Goal: Use online tool/utility: Utilize a website feature to perform a specific function

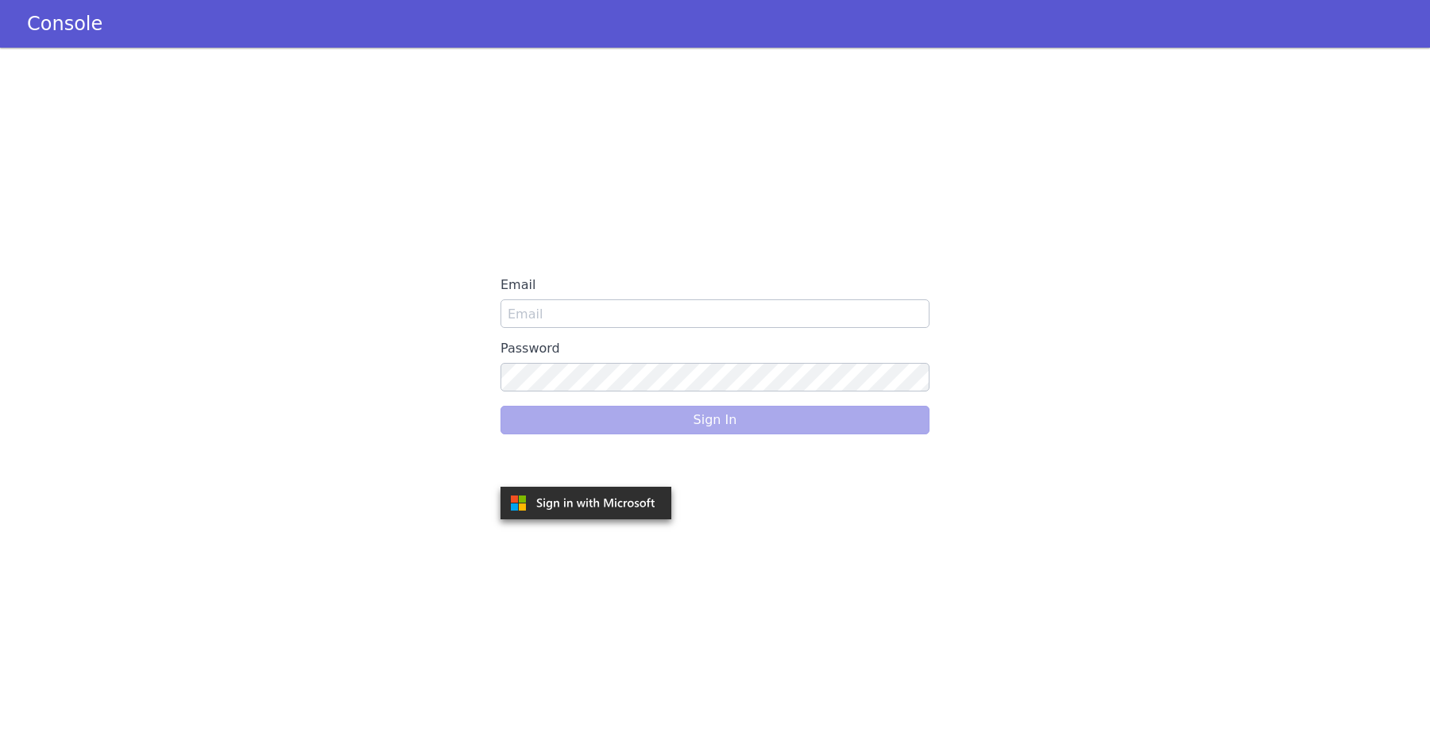
click at [643, 483] on div "Email Password Sign In" at bounding box center [714, 398] width 429 height 254
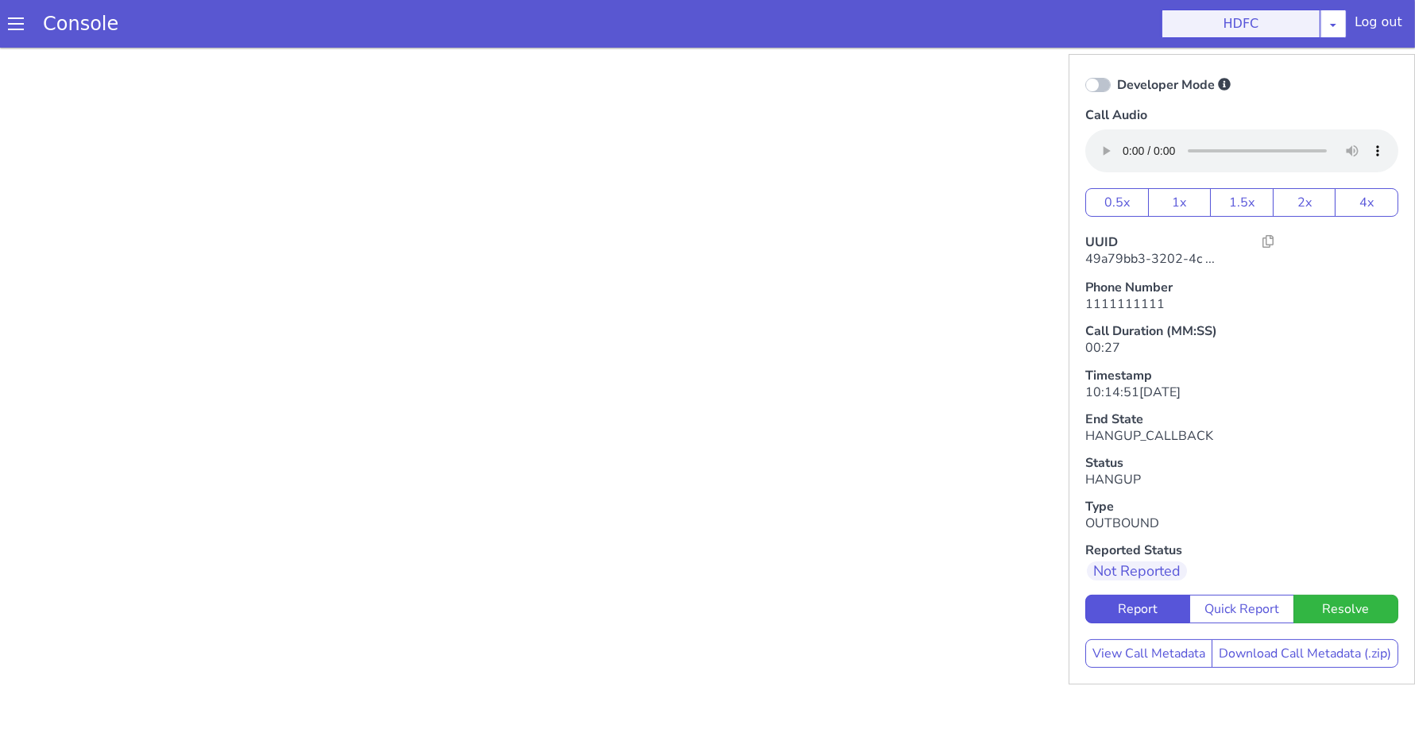
click at [1240, 33] on button "HDFC" at bounding box center [1240, 24] width 159 height 29
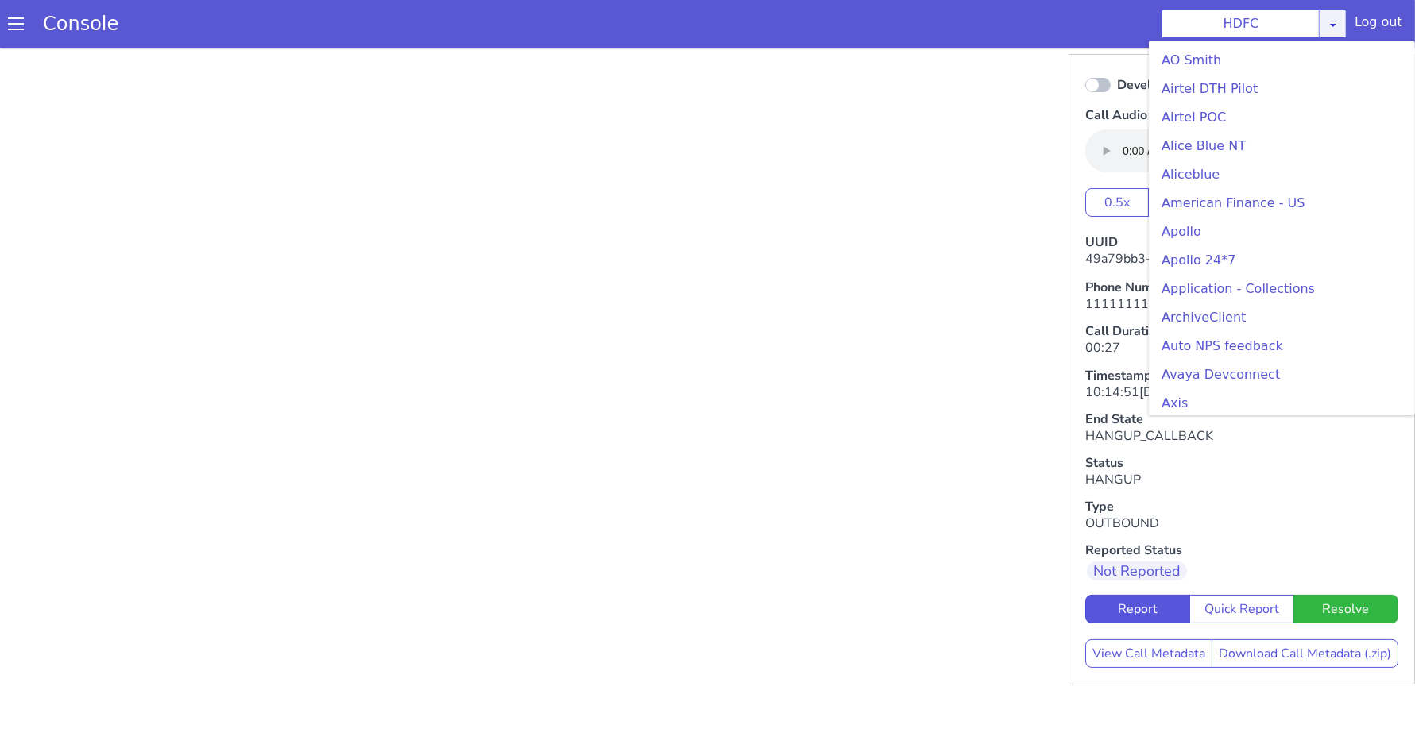
click at [1337, 19] on icon at bounding box center [1332, 24] width 13 height 13
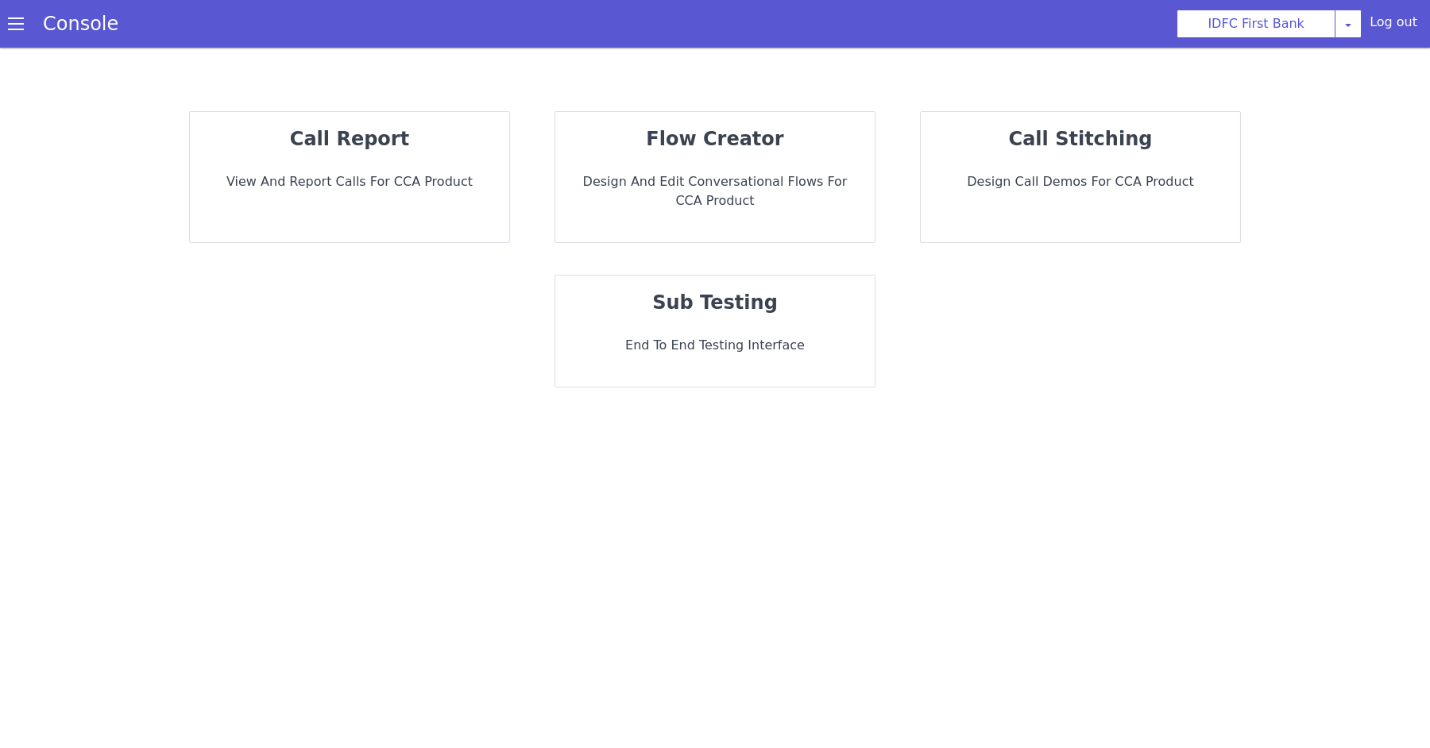
click at [698, 311] on strong "sub testing" at bounding box center [714, 303] width 125 height 22
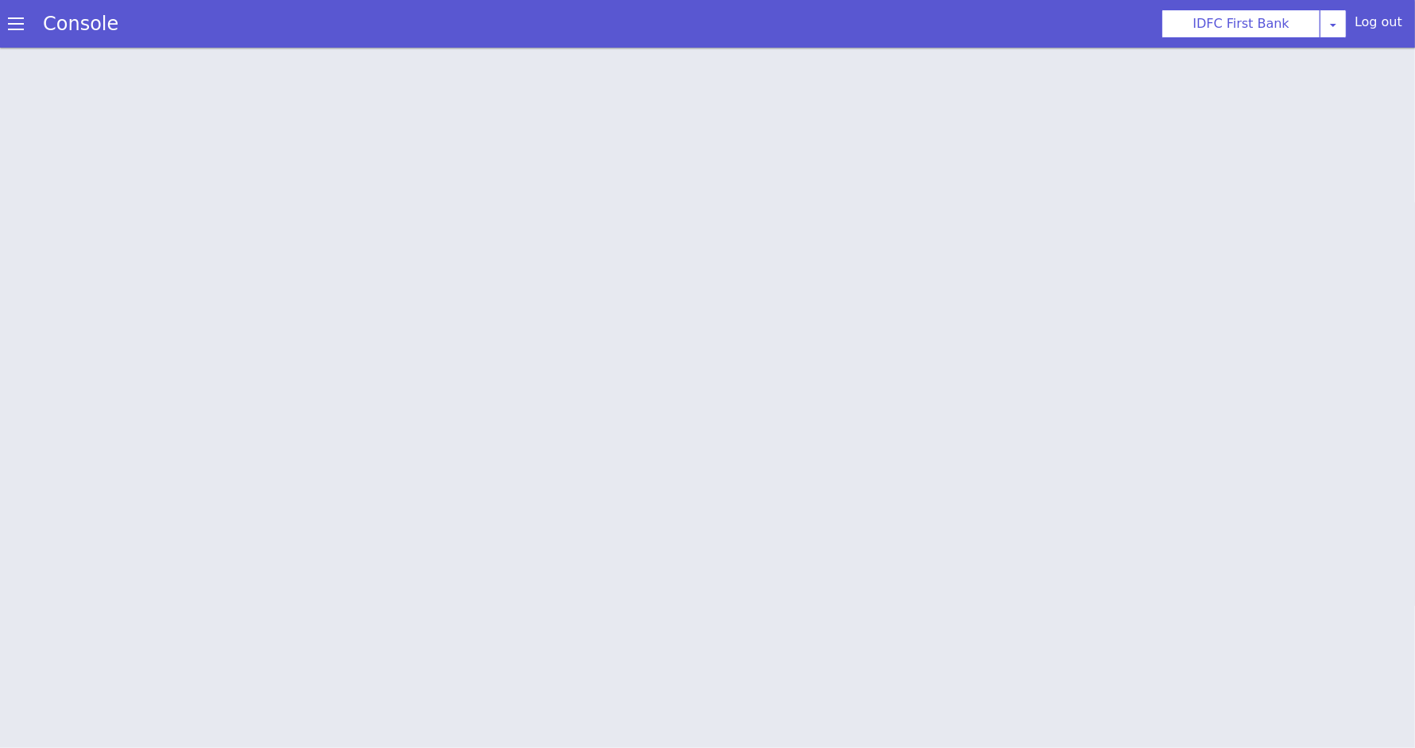
scroll to position [4, 0]
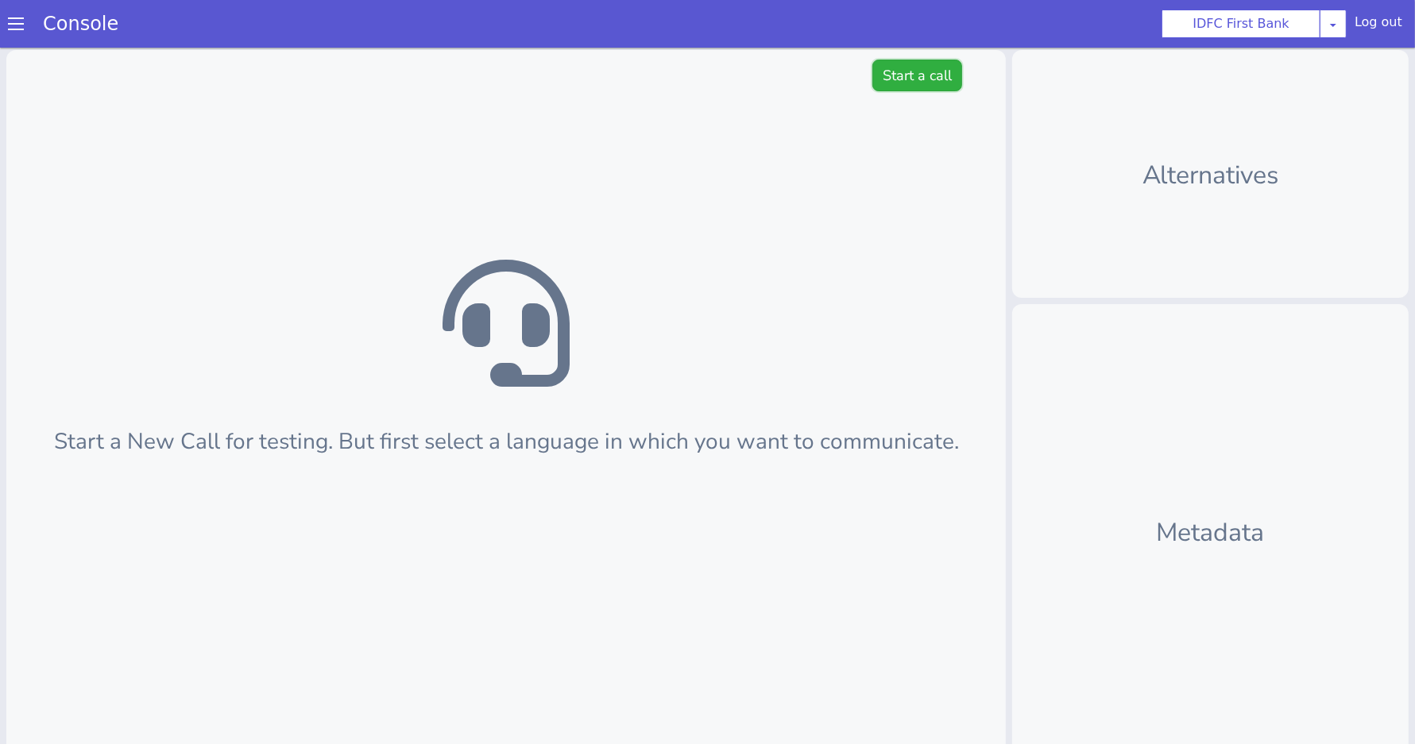
click at [895, 81] on button "Start a call" at bounding box center [917, 76] width 90 height 32
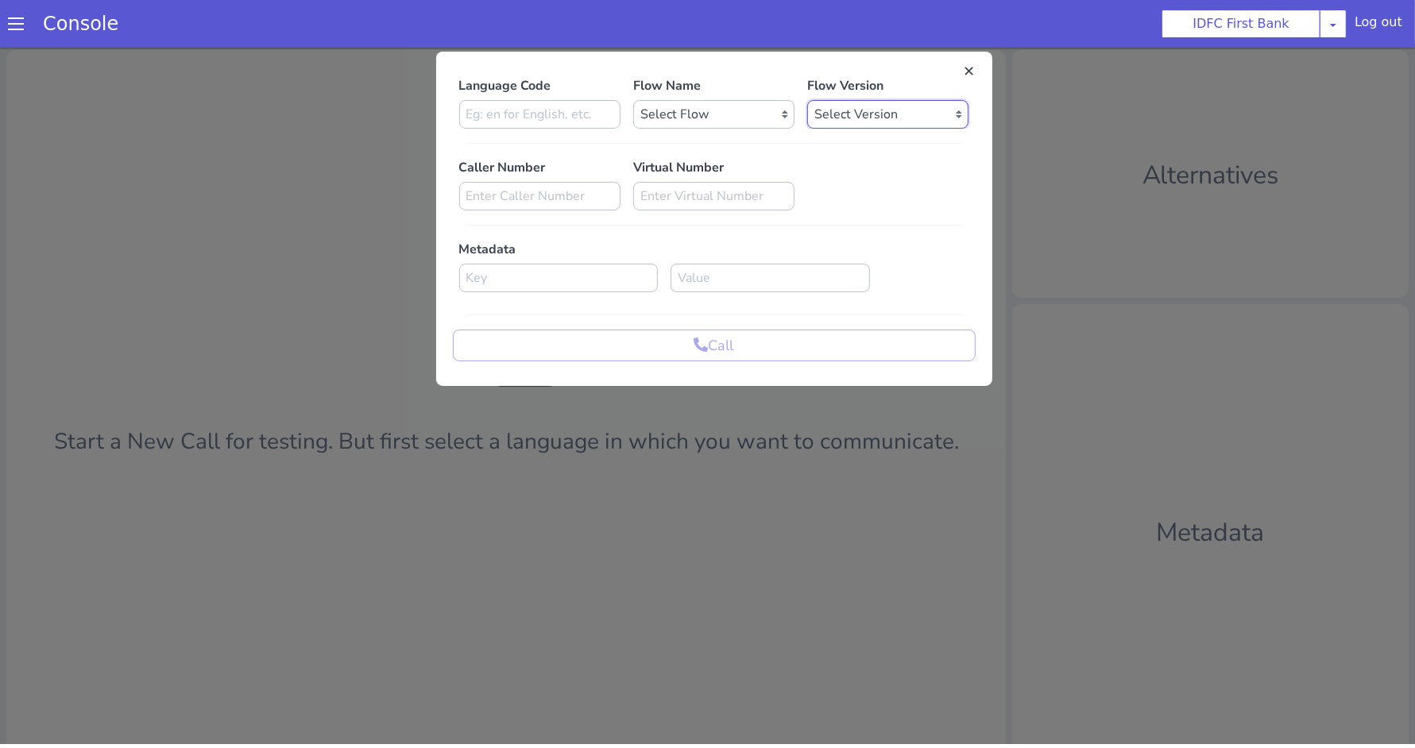
click at [852, 109] on select "Select Version" at bounding box center [887, 114] width 161 height 29
click at [711, 115] on select "Select Flow IDFC - [PERSON_NAME] Flexi Rough work IDFC Test - English SA Fundin…" at bounding box center [713, 114] width 161 height 29
select select "566b283c-a9a8-46c0-9d9d-faf55f935776"
click at [566, 109] on input at bounding box center [539, 114] width 161 height 29
type input "B"
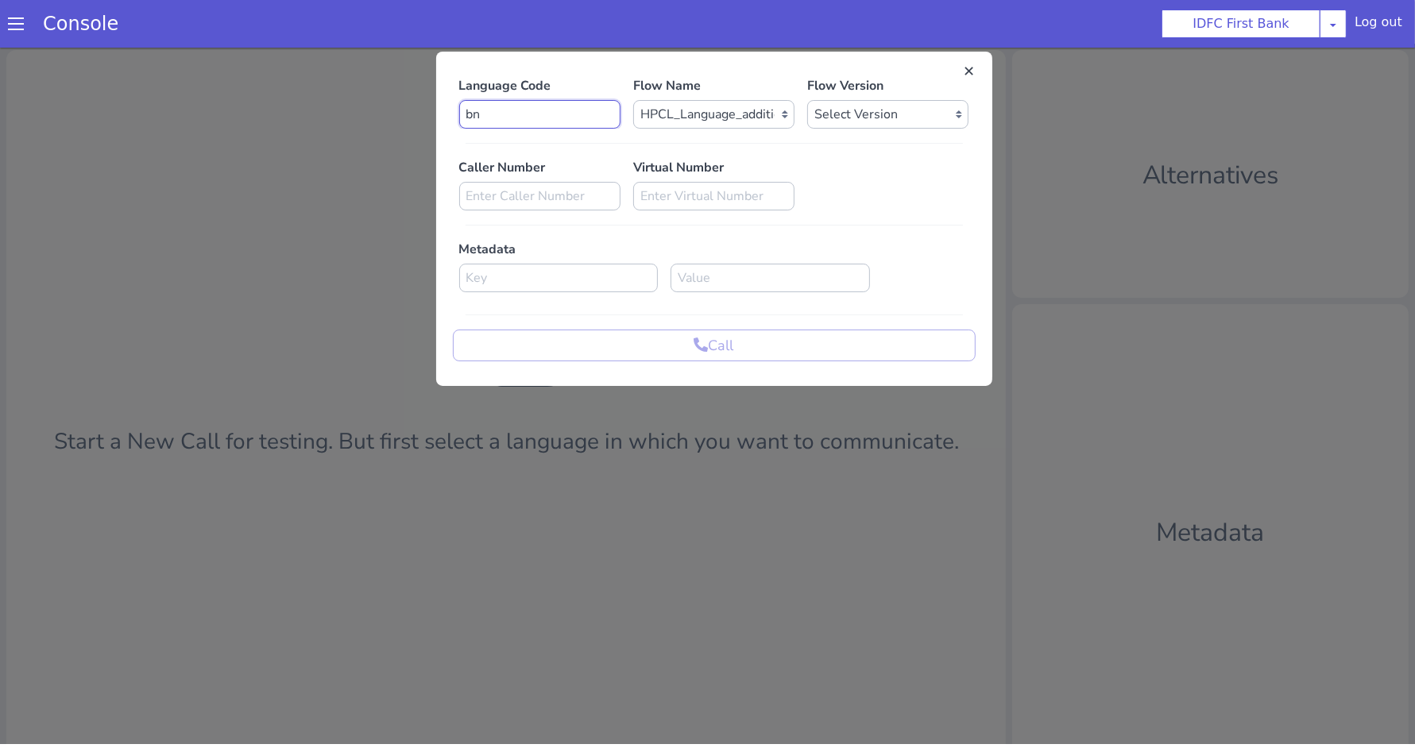
type input "bn"
click at [898, 106] on select "Select Version 0.0.2 0.0.1" at bounding box center [887, 114] width 161 height 29
select select "0.0.2"
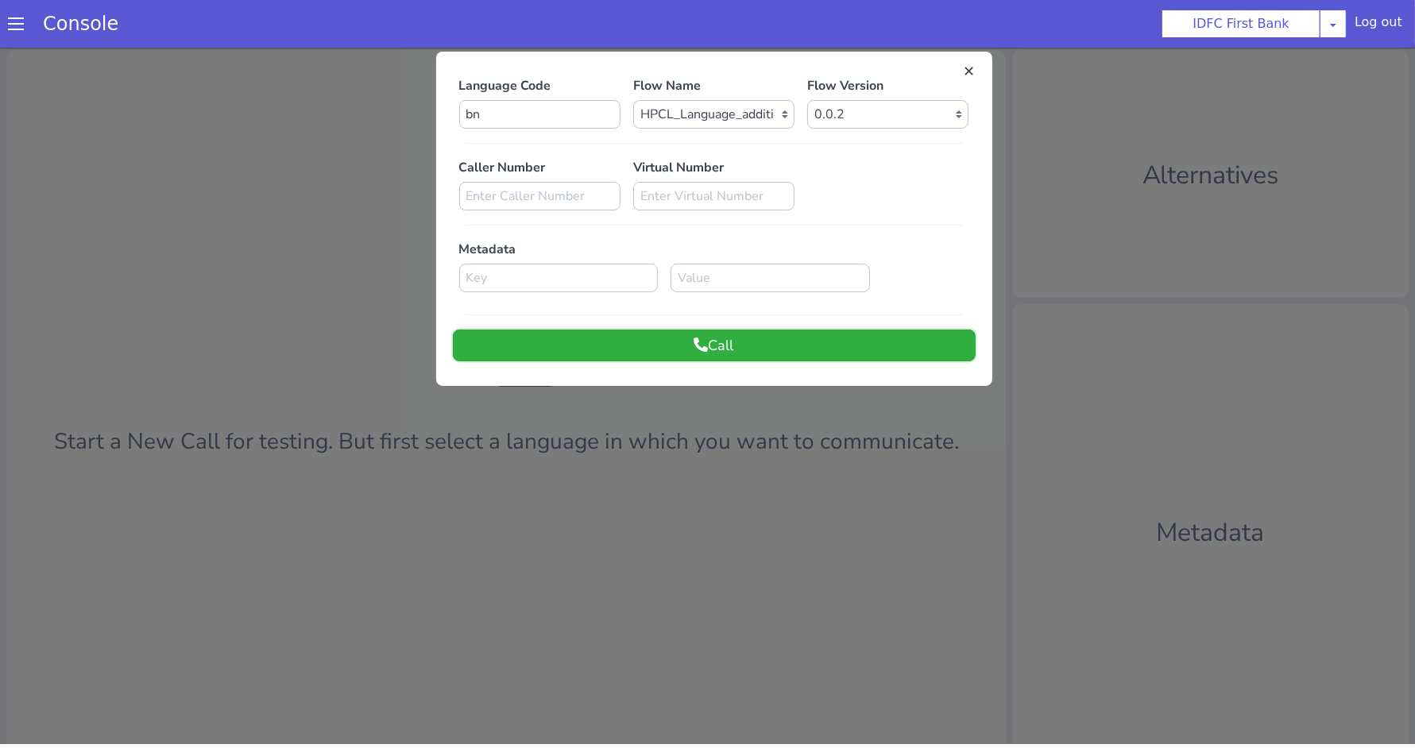
click at [657, 349] on button "Call" at bounding box center [714, 346] width 523 height 32
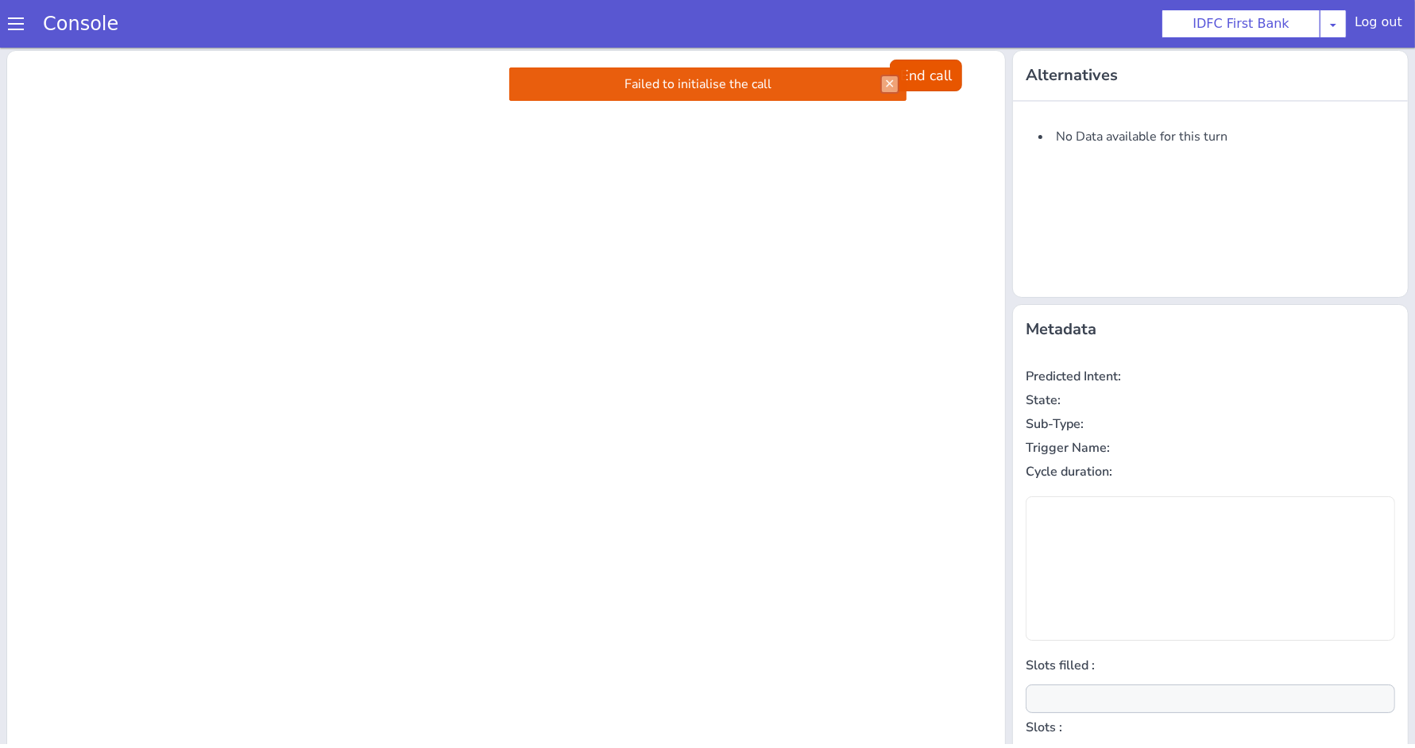
click at [882, 82] on button at bounding box center [890, 84] width 16 height 16
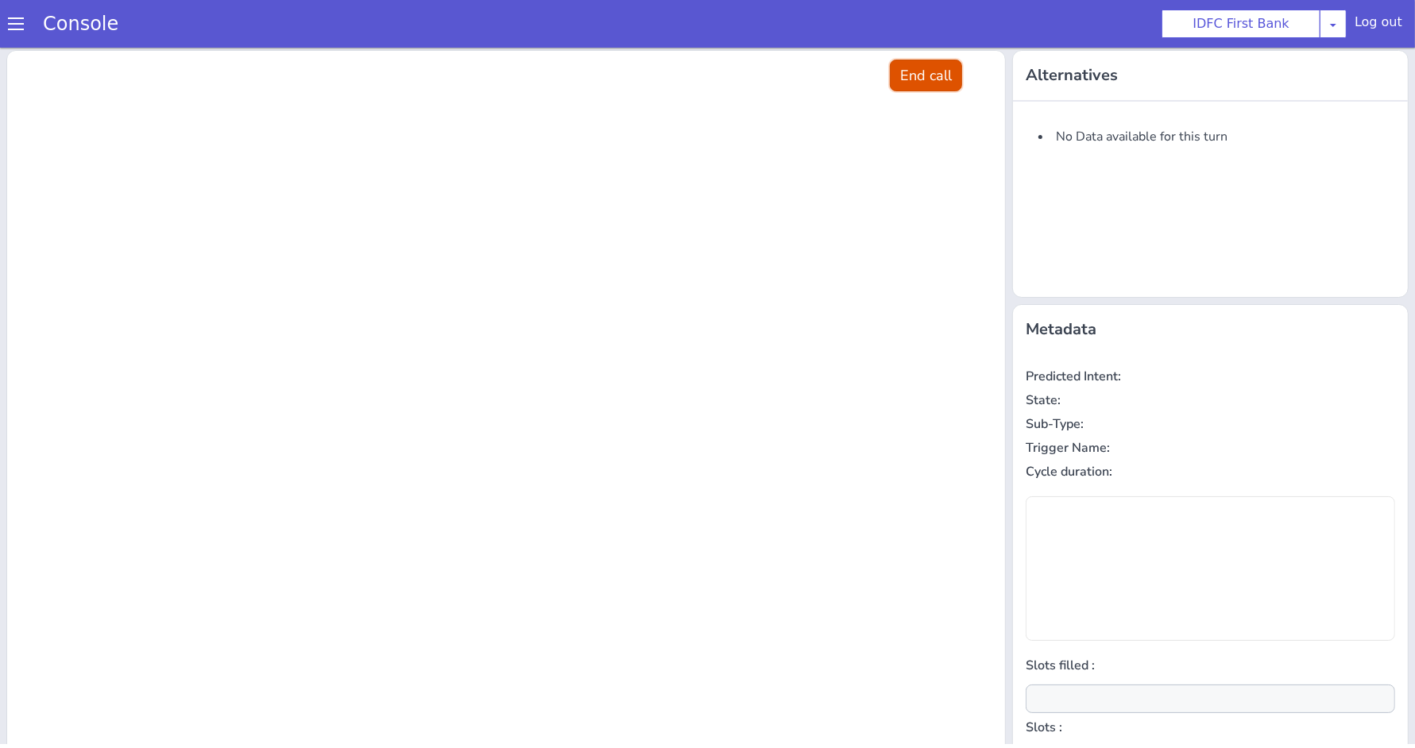
click at [919, 79] on button "End call" at bounding box center [926, 76] width 72 height 32
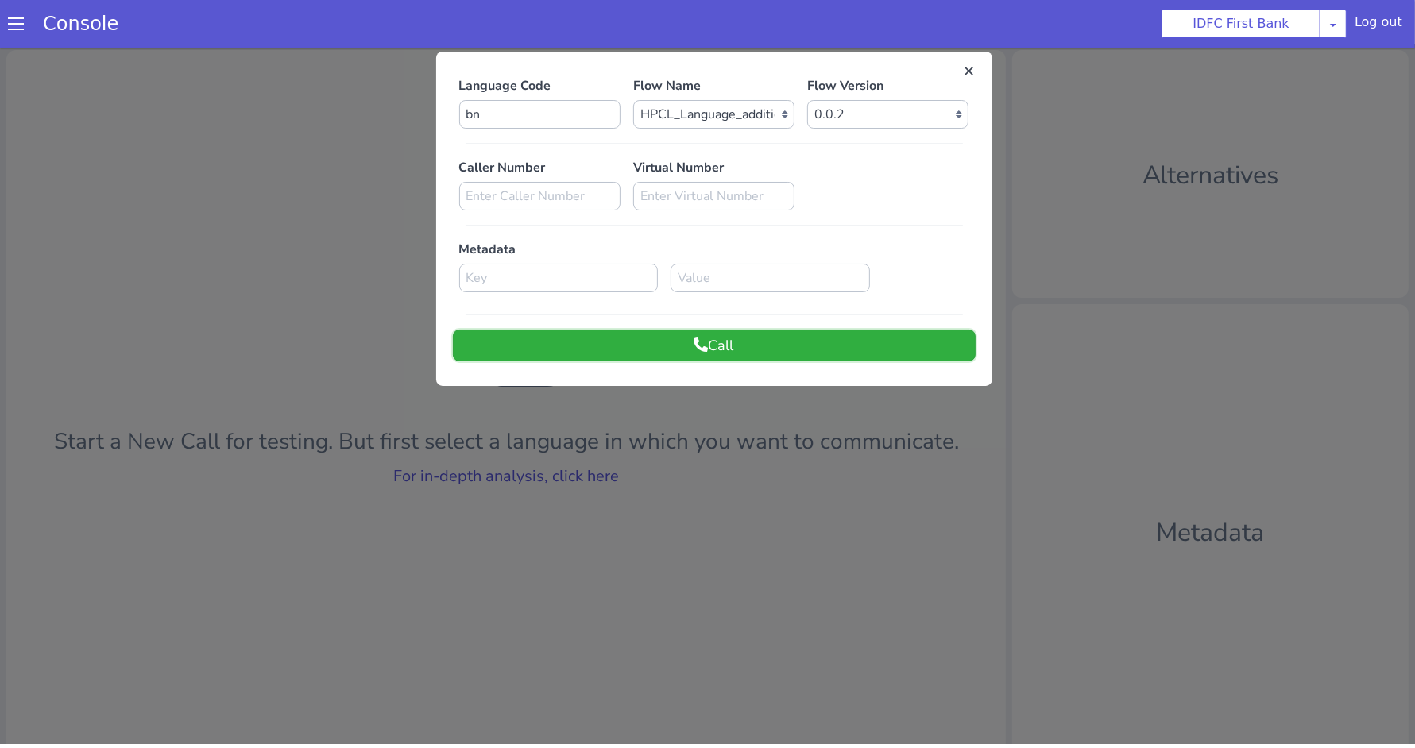
click at [704, 339] on button "Call" at bounding box center [714, 346] width 523 height 32
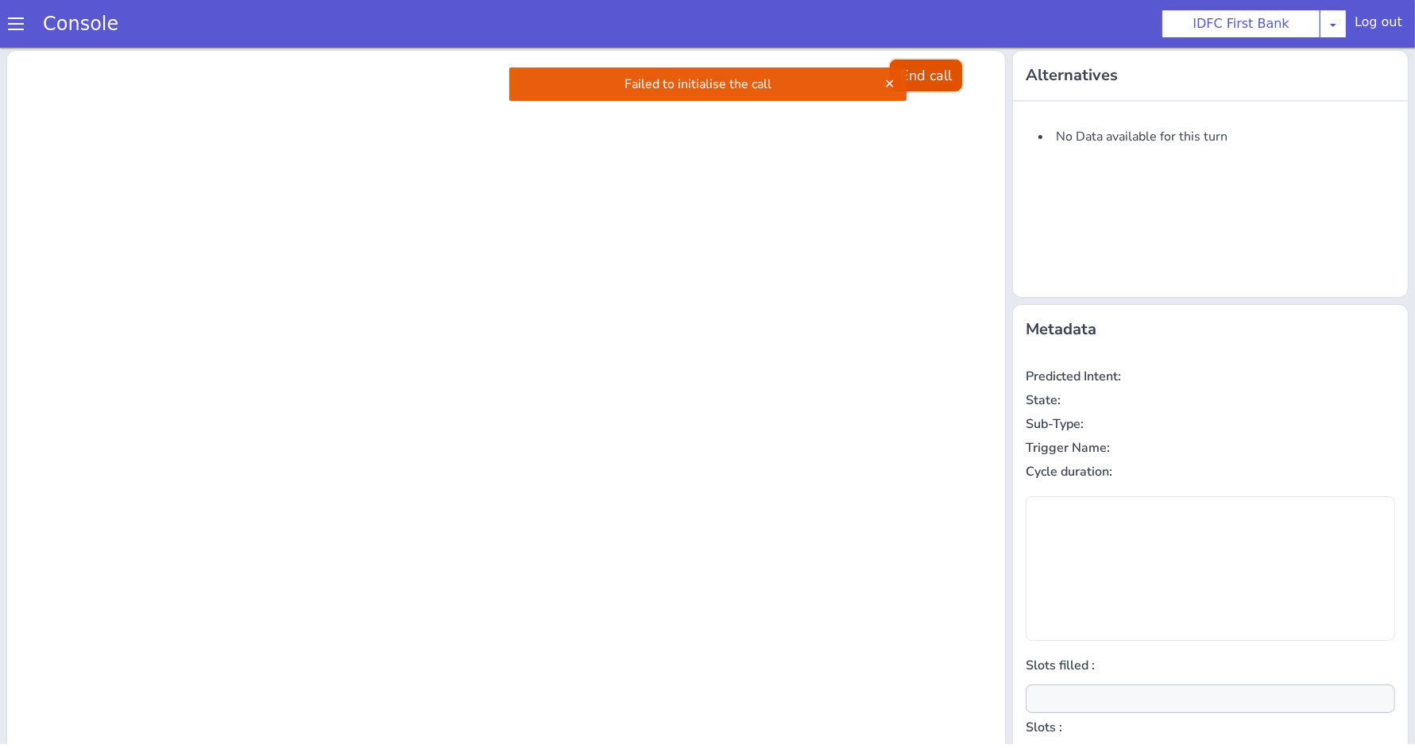
click at [921, 71] on button "End call" at bounding box center [926, 76] width 72 height 32
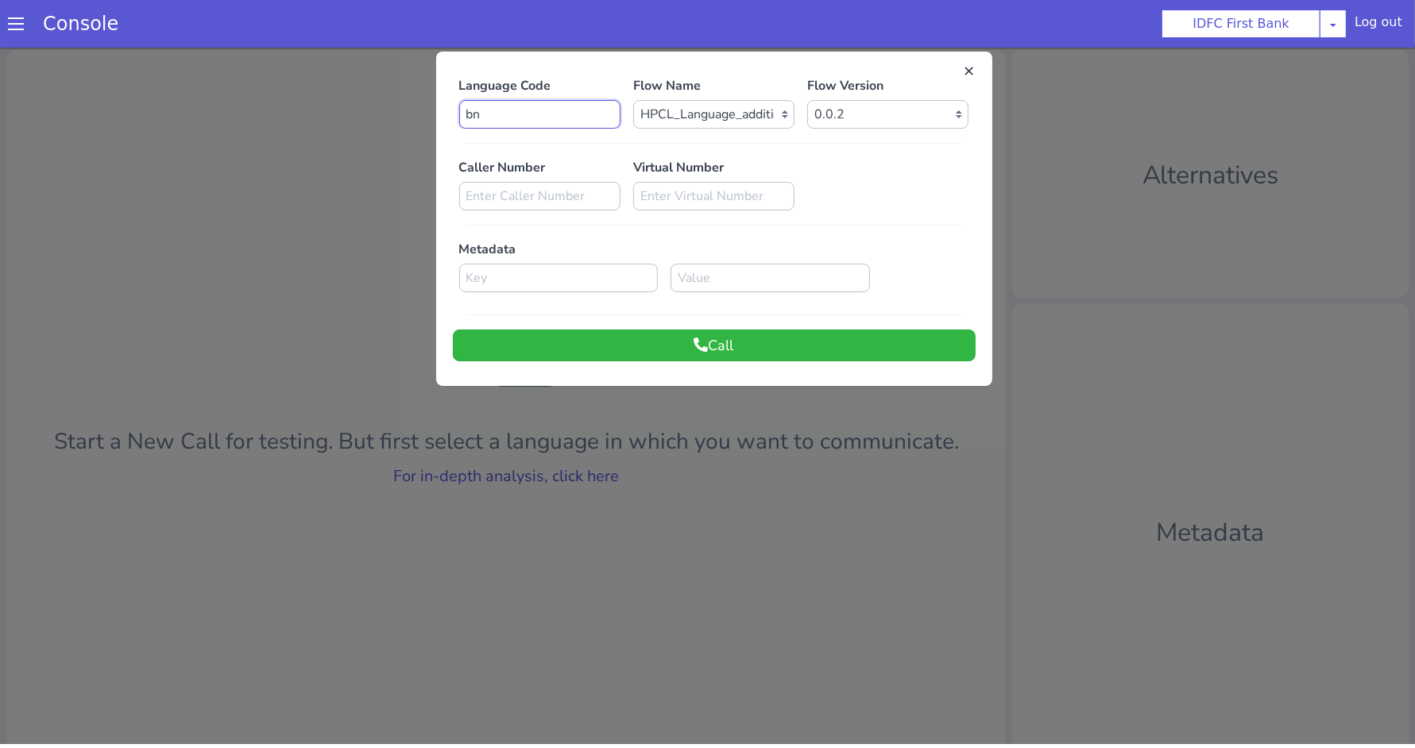
click at [554, 123] on input "bn" at bounding box center [539, 114] width 161 height 29
type input "b"
type input "en"
click at [599, 346] on button "Call" at bounding box center [714, 346] width 523 height 32
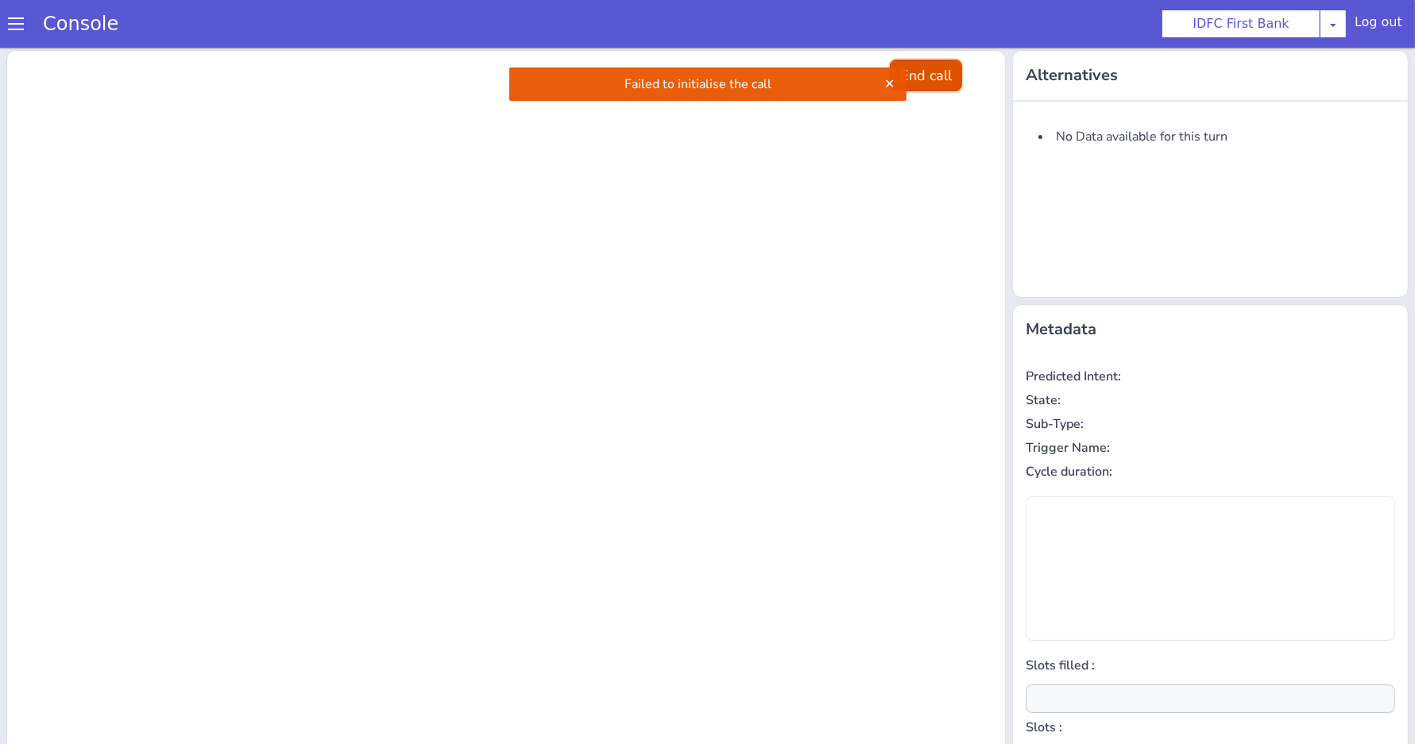
click at [921, 60] on button "End call" at bounding box center [926, 76] width 72 height 32
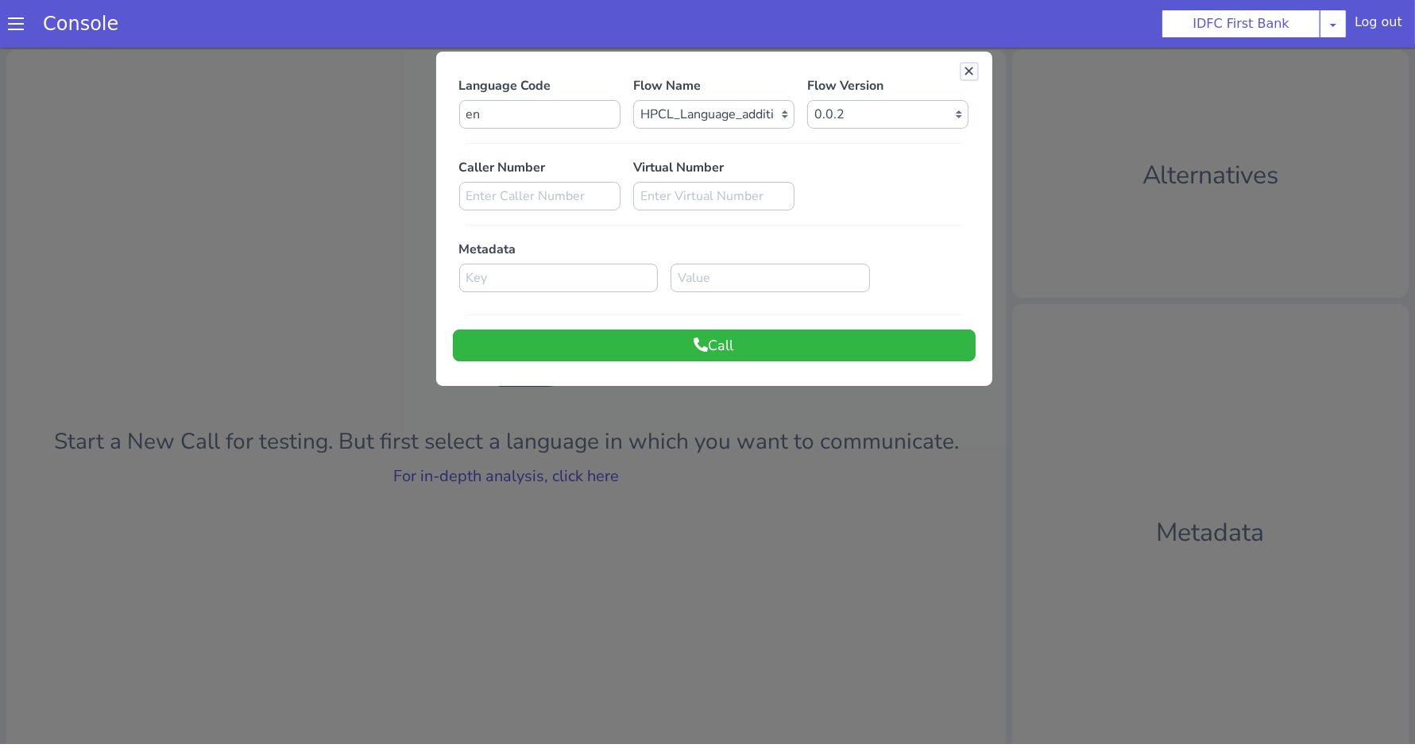
click at [963, 73] on button at bounding box center [969, 72] width 16 height 16
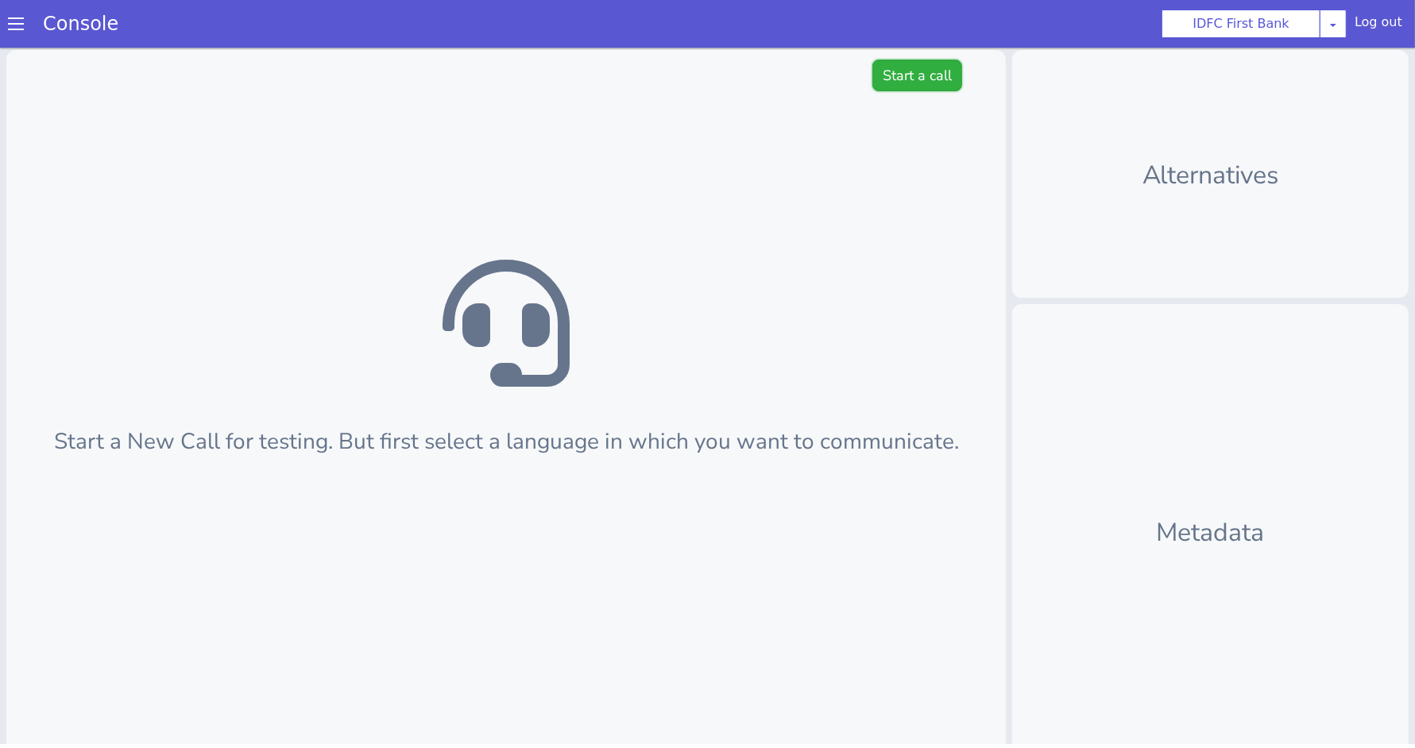
click at [874, 79] on button "Start a call" at bounding box center [917, 76] width 90 height 32
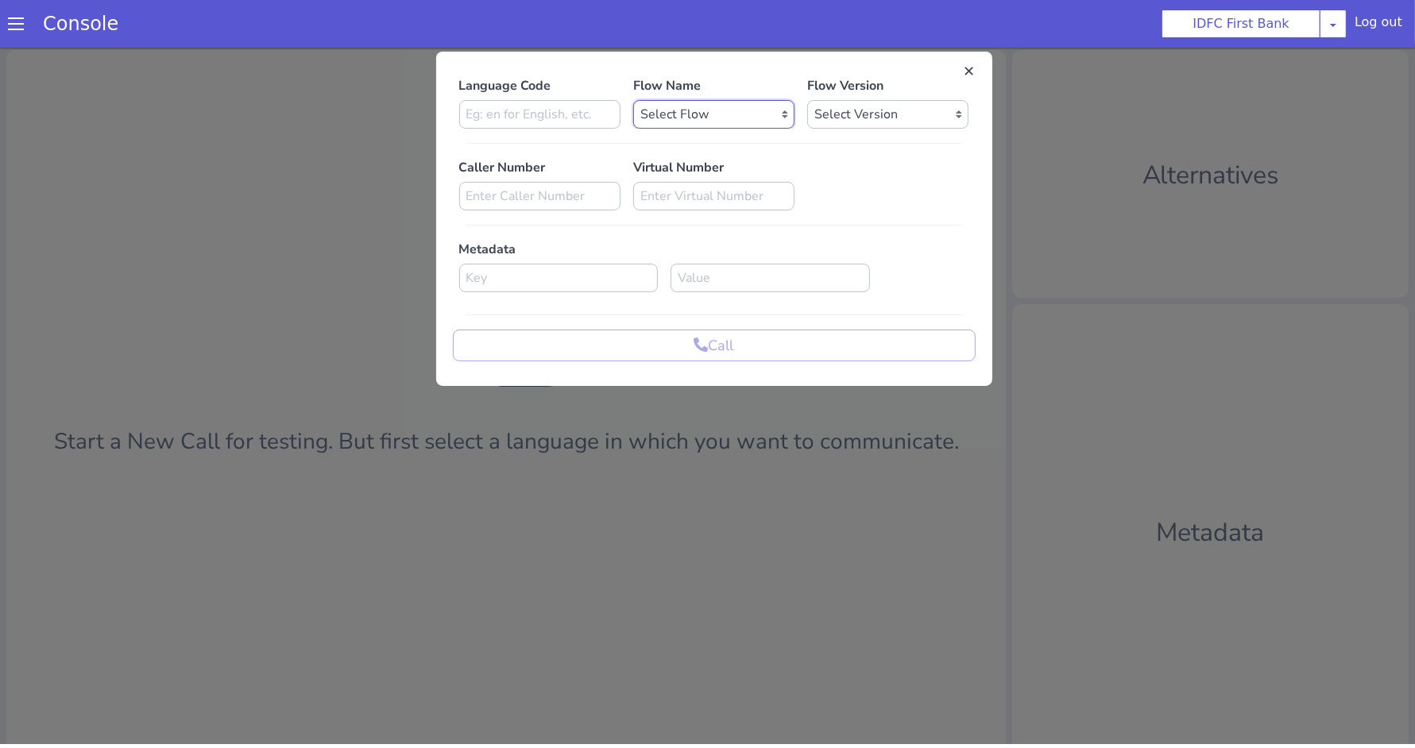
click at [698, 120] on select "Select Flow IDFC - [PERSON_NAME] Flexi Rough work IDFC Test - English SA Fundin…" at bounding box center [713, 114] width 161 height 29
click at [710, 110] on select "Select Flow IDFC - [PERSON_NAME] Flexi Rough work IDFC Test - English SA Fundin…" at bounding box center [713, 114] width 161 height 29
select select "566b283c-a9a8-46c0-9d9d-faf55f935776"
click at [900, 102] on select "Select Version 0.0.2 0.0.1" at bounding box center [887, 114] width 161 height 29
select select "0.0.2"
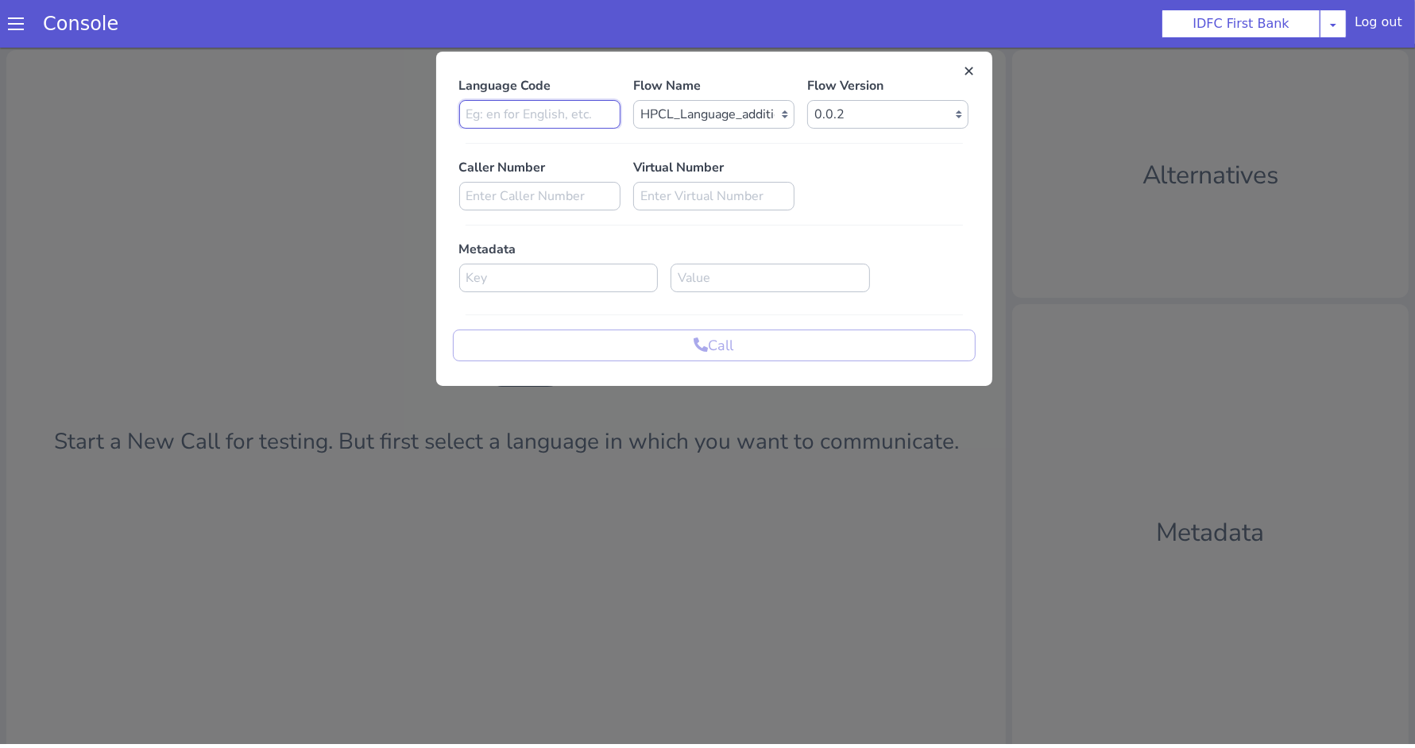
click at [538, 115] on input at bounding box center [539, 114] width 161 height 29
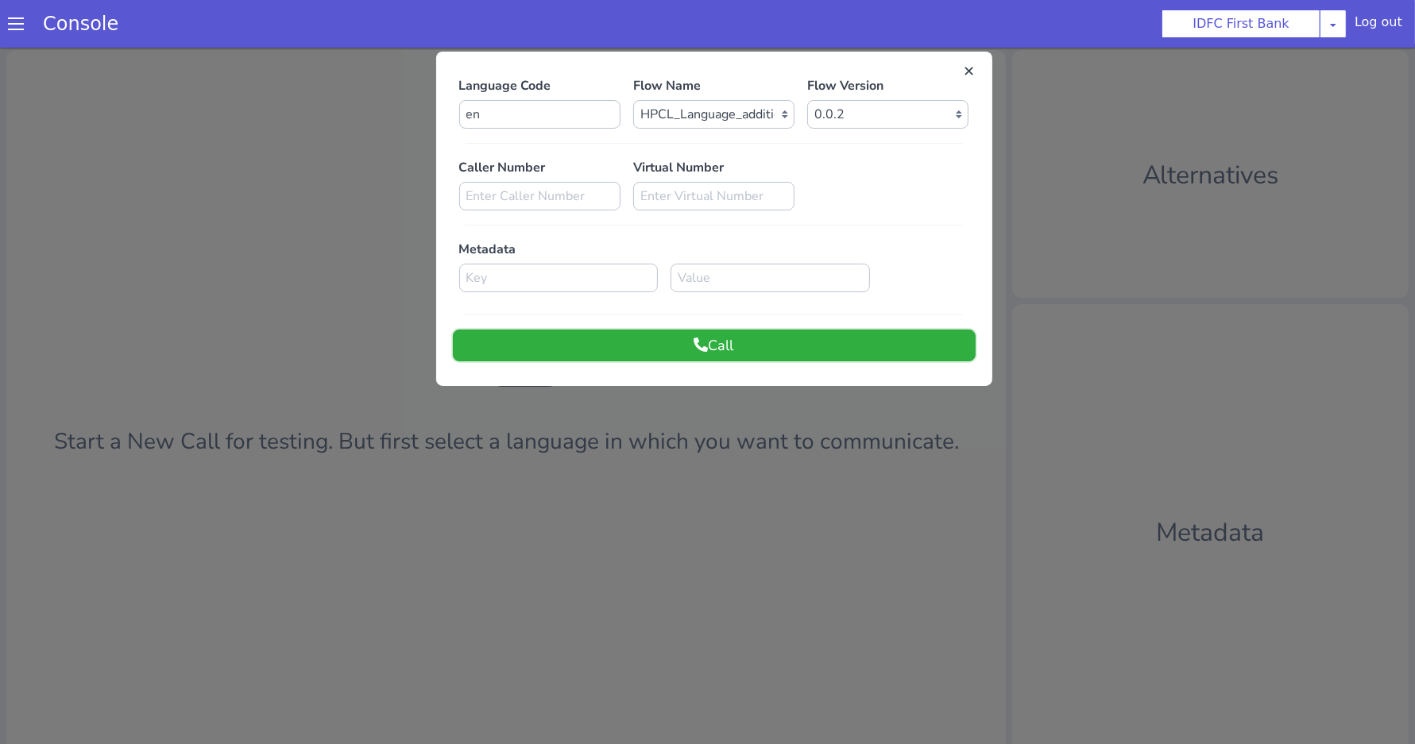
click at [579, 357] on button "Call" at bounding box center [714, 346] width 523 height 32
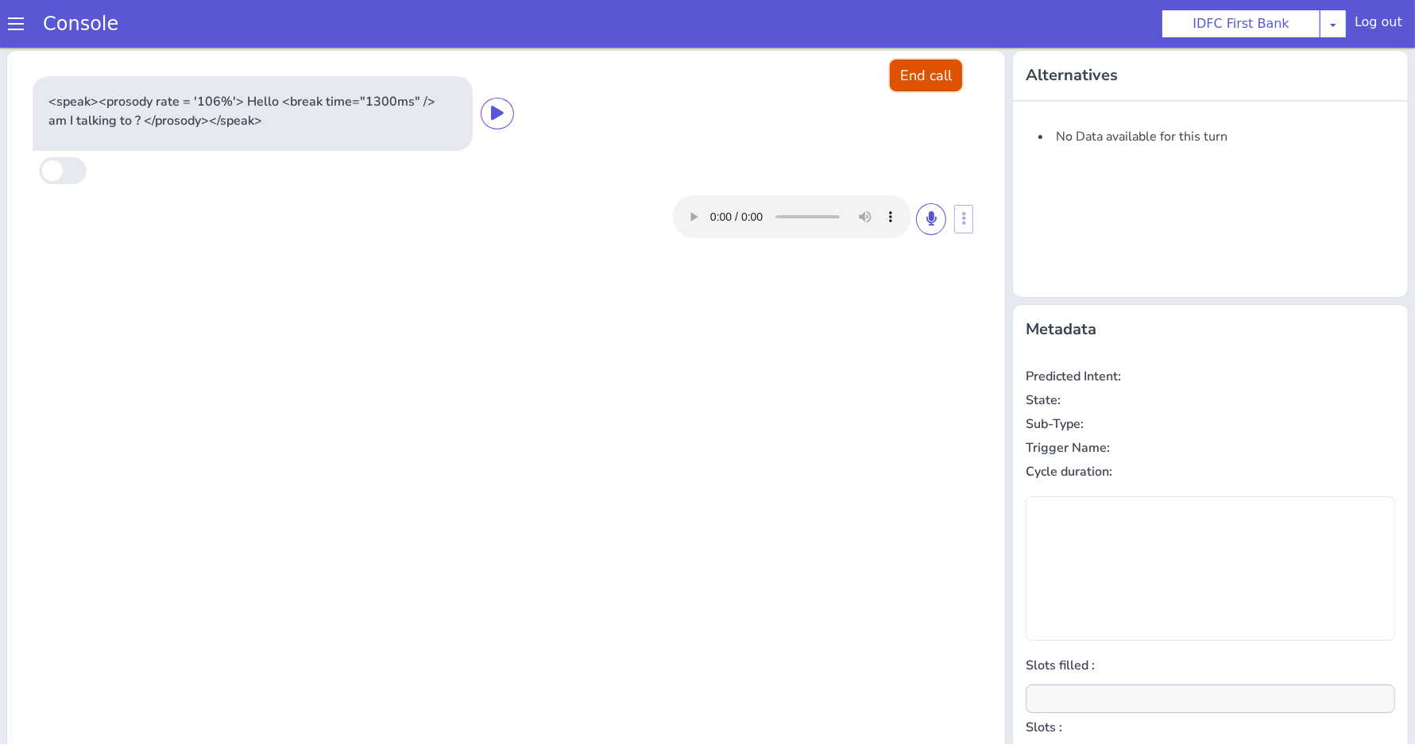
click at [896, 76] on button "End call" at bounding box center [926, 76] width 72 height 32
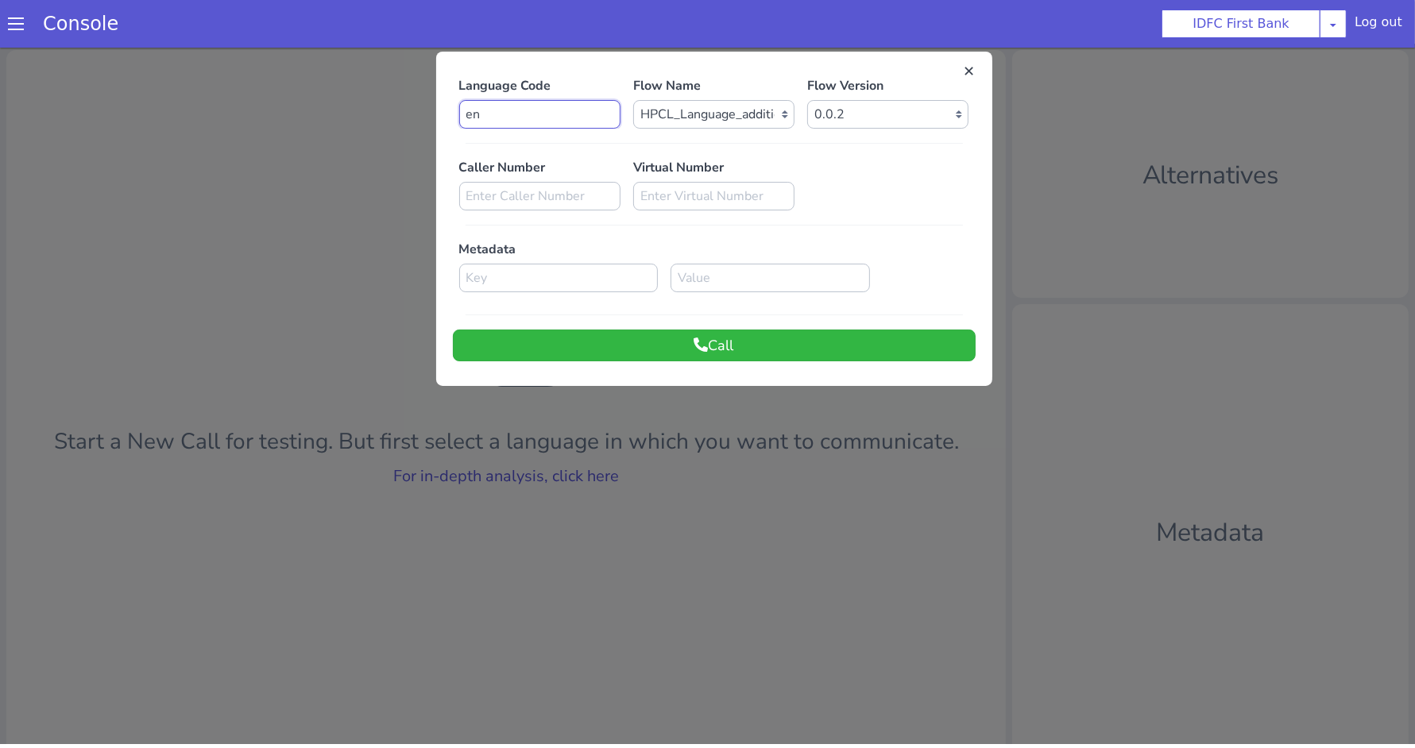
drag, startPoint x: 512, startPoint y: 114, endPoint x: 411, endPoint y: 114, distance: 100.1
click at [411, 114] on div "Language Code en Flow Name Select Flow IDFC - MEL Flexi Rough work IDFC Test - …" at bounding box center [707, 428] width 1415 height 756
click at [546, 349] on button "Call" at bounding box center [714, 346] width 523 height 32
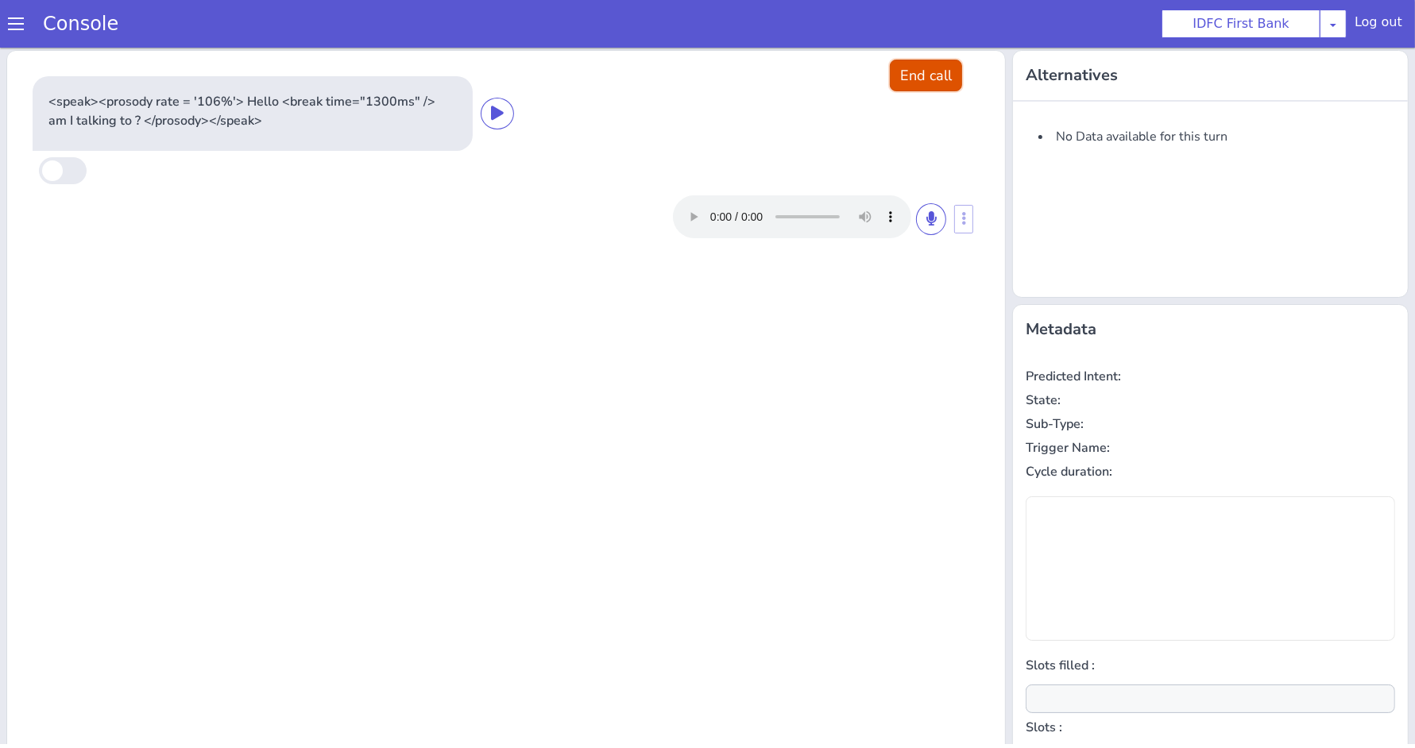
click at [915, 70] on button "End call" at bounding box center [926, 76] width 72 height 32
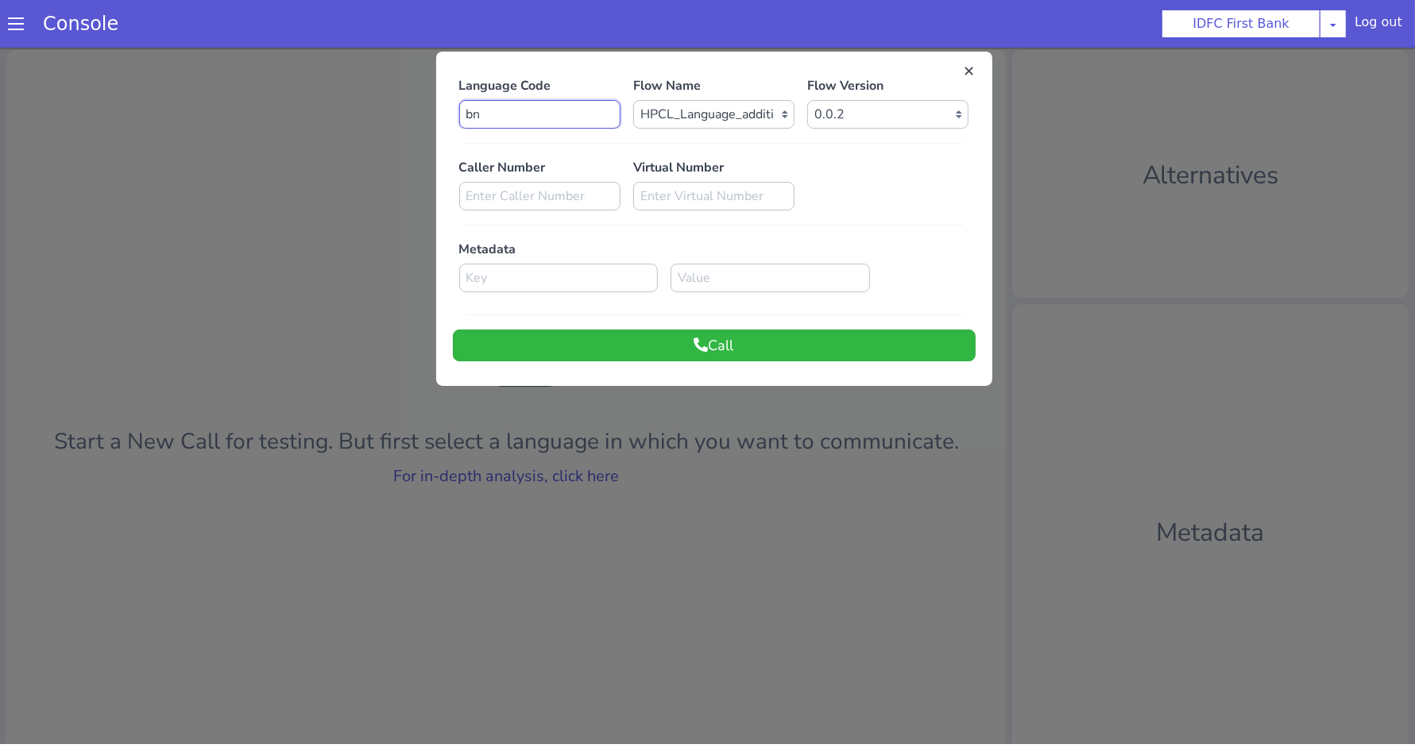
drag, startPoint x: 546, startPoint y: 120, endPoint x: 392, endPoint y: 118, distance: 154.9
click at [392, 118] on div "Language Code bn Flow Name Select Flow IDFC - MEL Flexi Rough work IDFC Test - …" at bounding box center [707, 428] width 1415 height 756
click at [483, 342] on button "Call" at bounding box center [714, 346] width 523 height 32
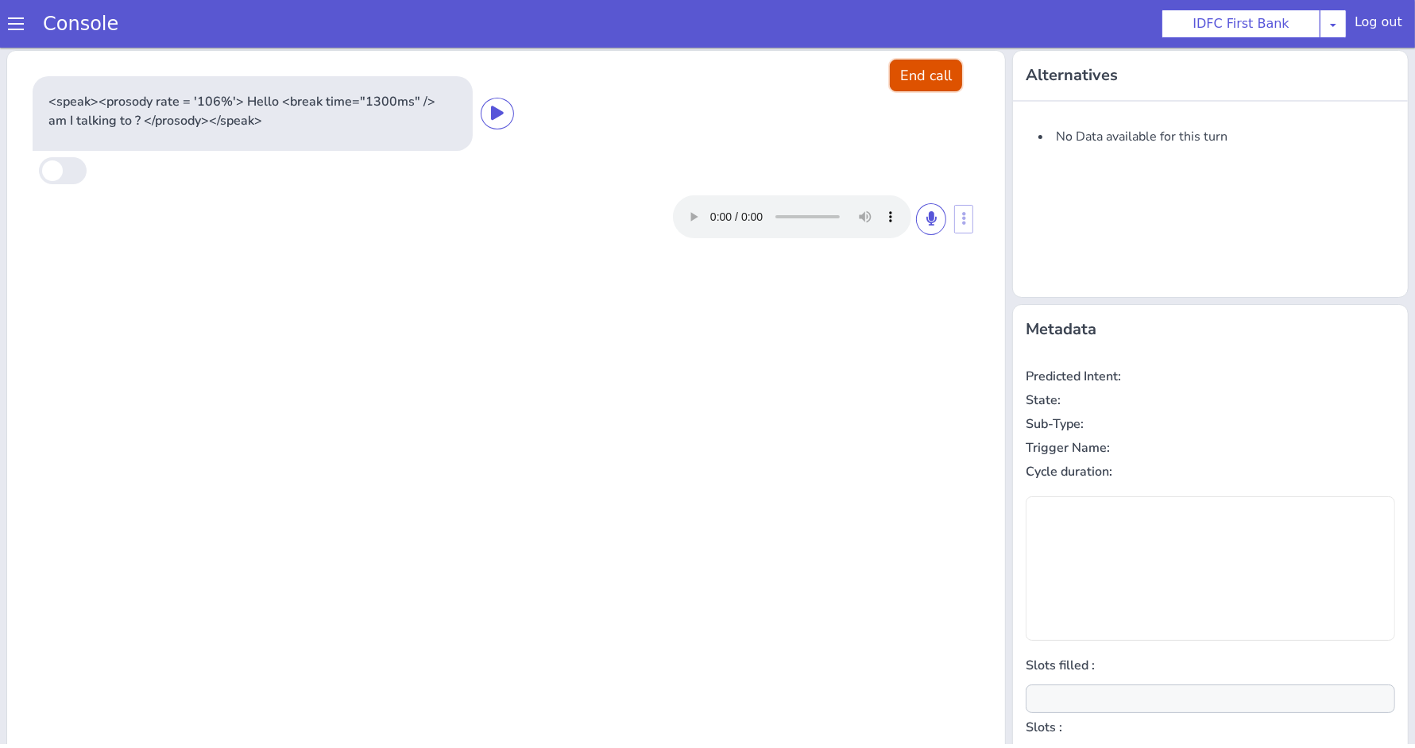
click at [917, 80] on button "End call" at bounding box center [926, 76] width 72 height 32
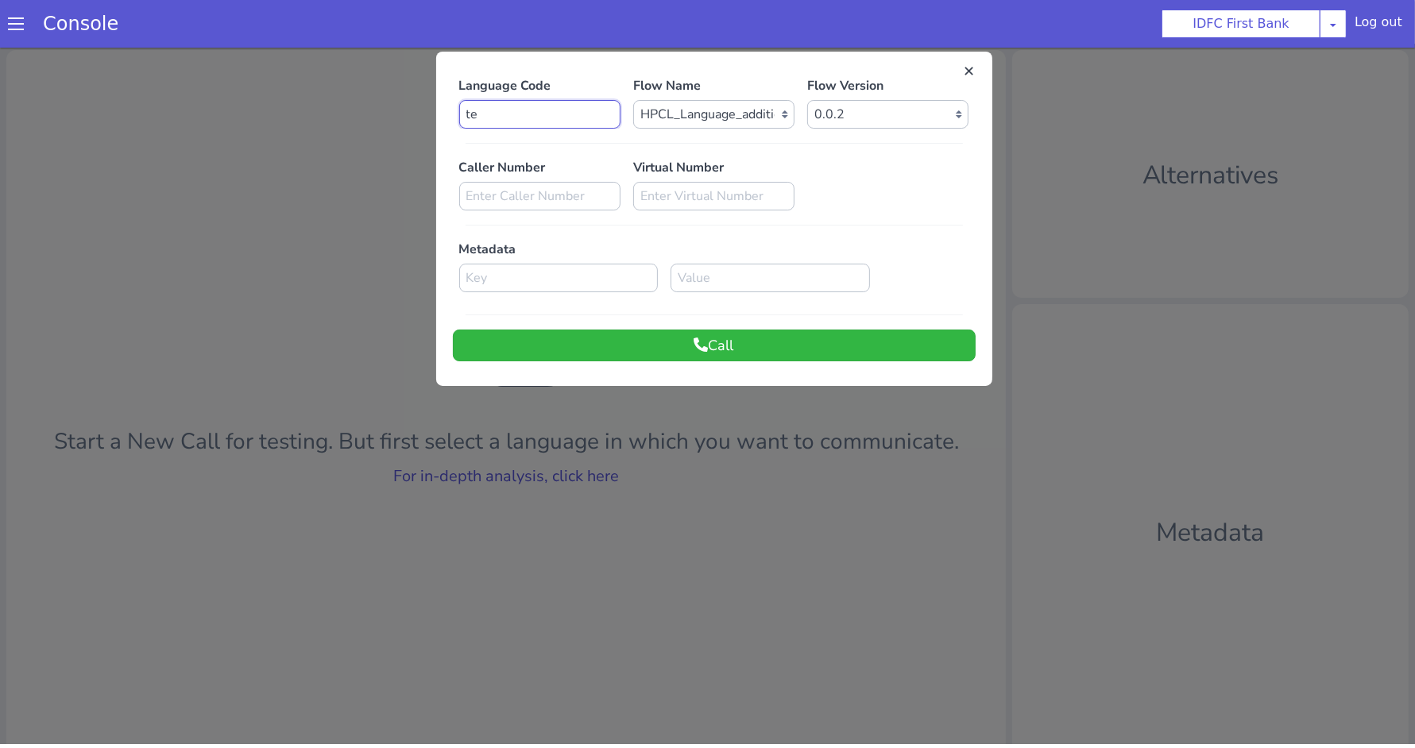
drag, startPoint x: 516, startPoint y: 110, endPoint x: 449, endPoint y: 106, distance: 67.6
click at [453, 108] on div "Language Code te" at bounding box center [540, 102] width 174 height 52
click at [521, 338] on button "Call" at bounding box center [714, 346] width 523 height 32
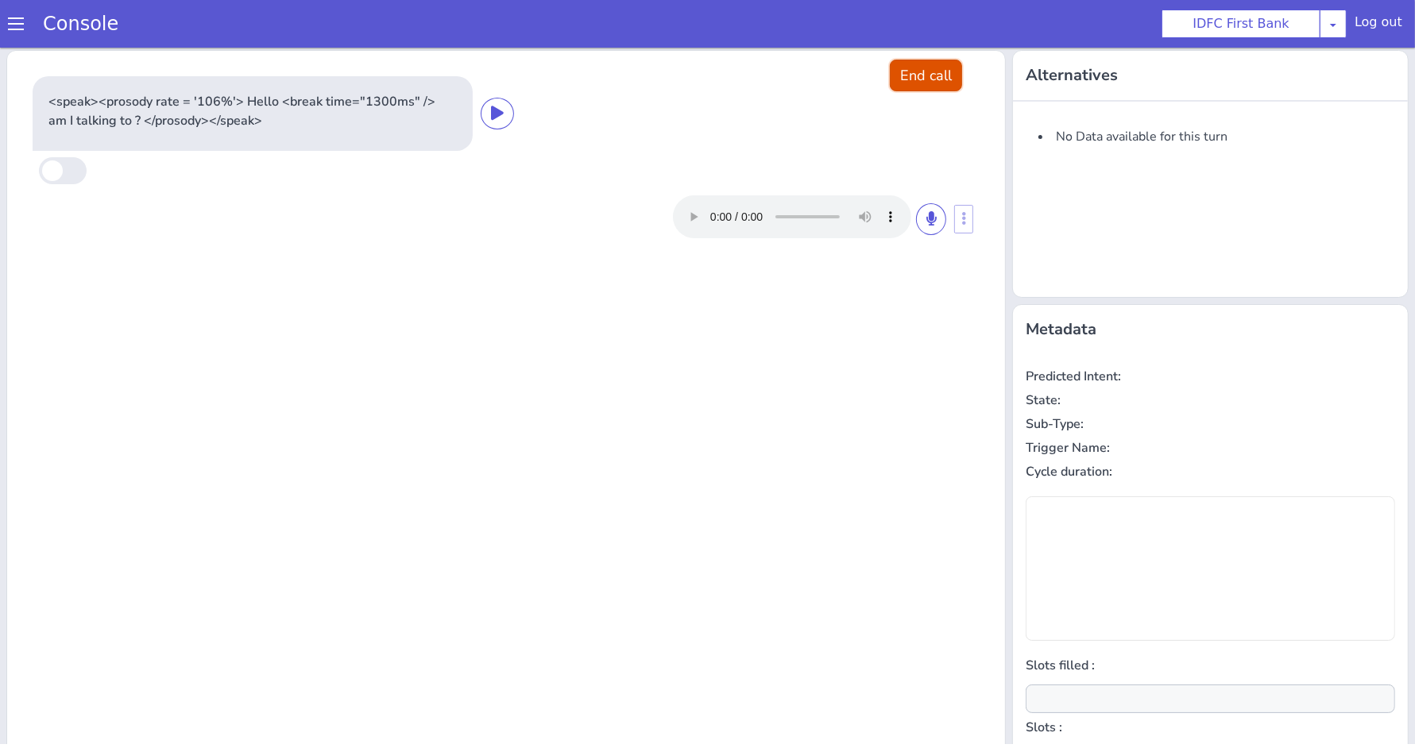
click at [913, 79] on button "End call" at bounding box center [926, 76] width 72 height 32
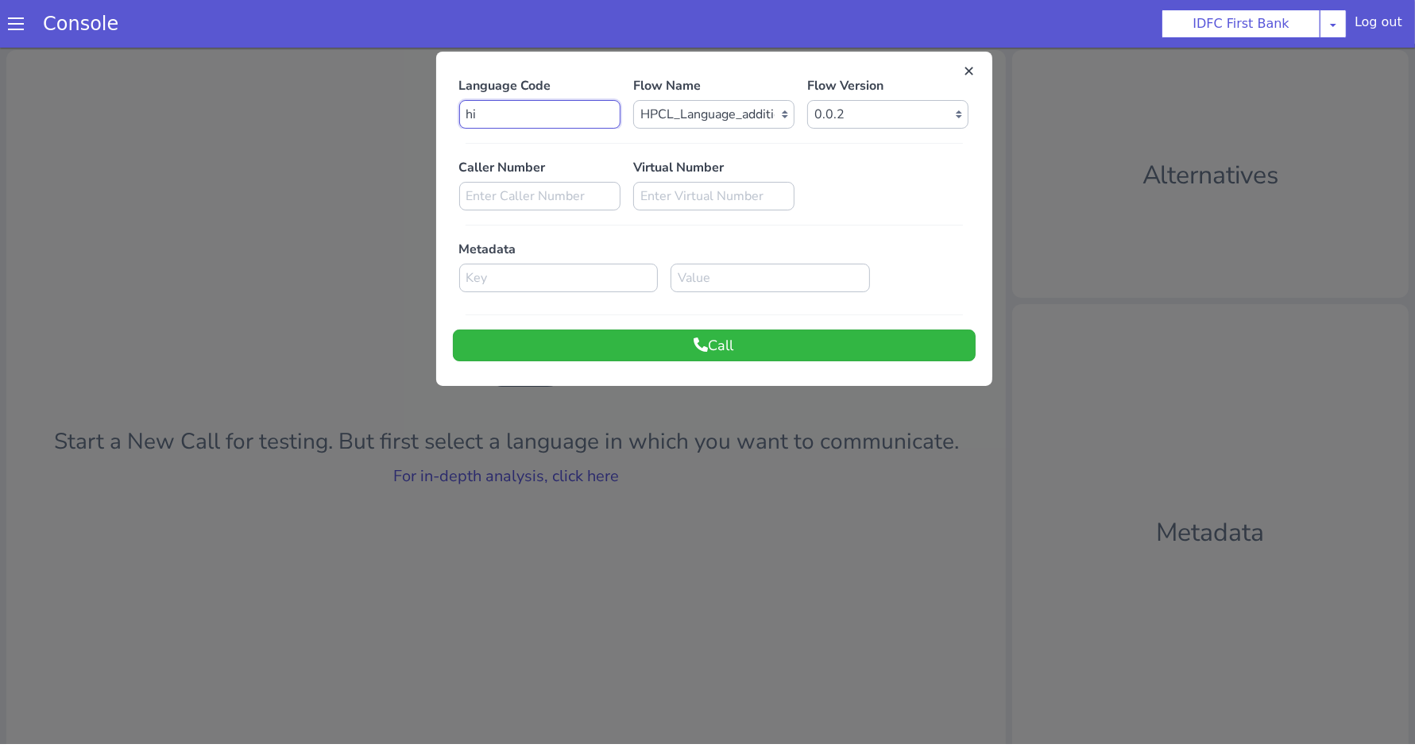
click at [550, 107] on input "hi" at bounding box center [539, 114] width 161 height 29
click at [688, 352] on button "Call" at bounding box center [714, 346] width 523 height 32
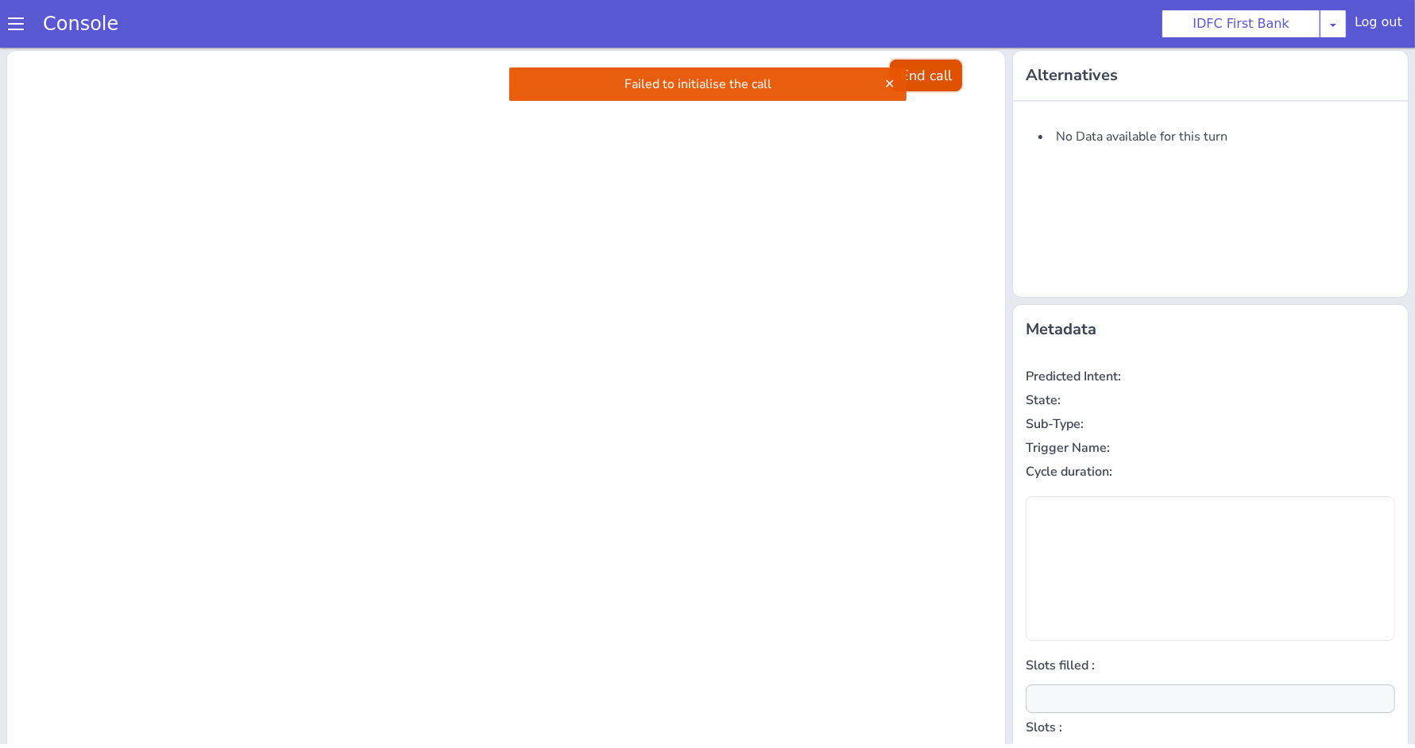
click at [935, 60] on button "End call" at bounding box center [926, 76] width 72 height 32
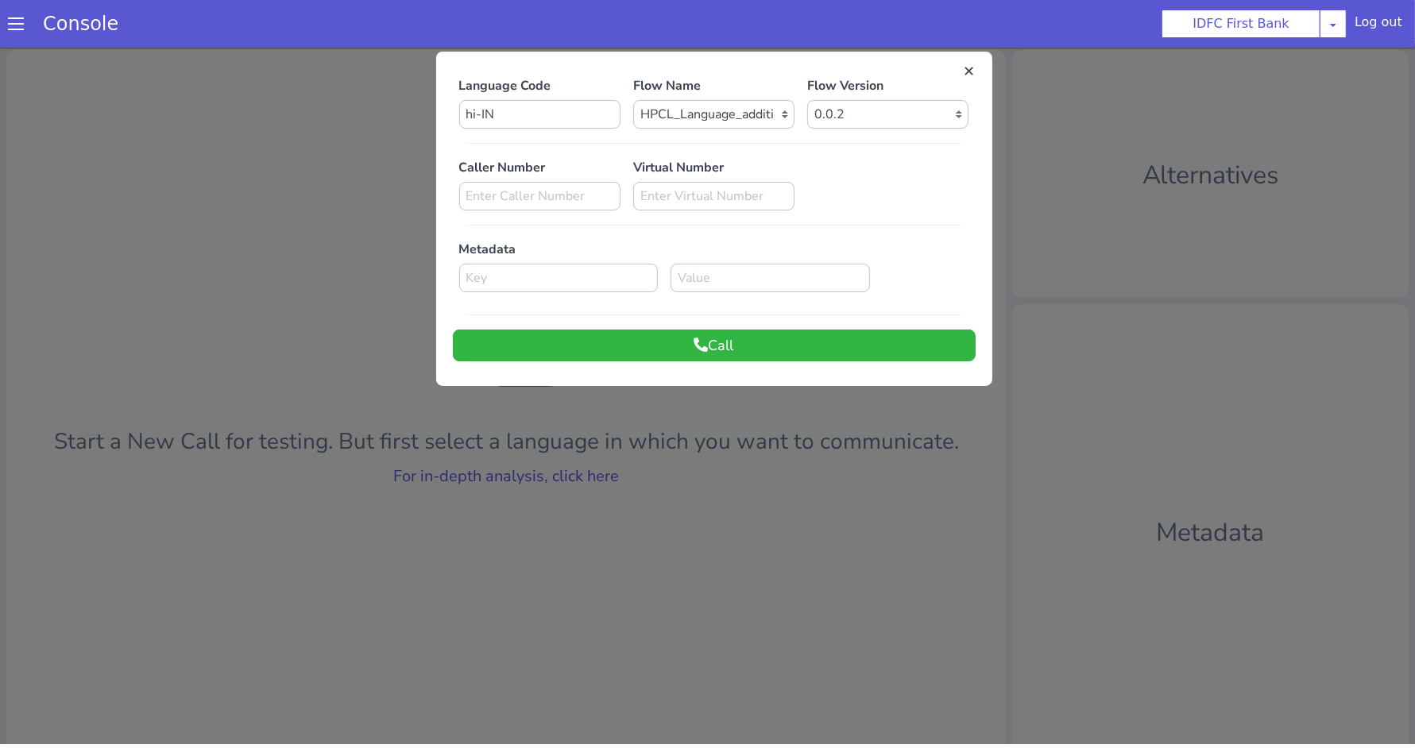
click at [352, 380] on div at bounding box center [707, 394] width 1415 height 701
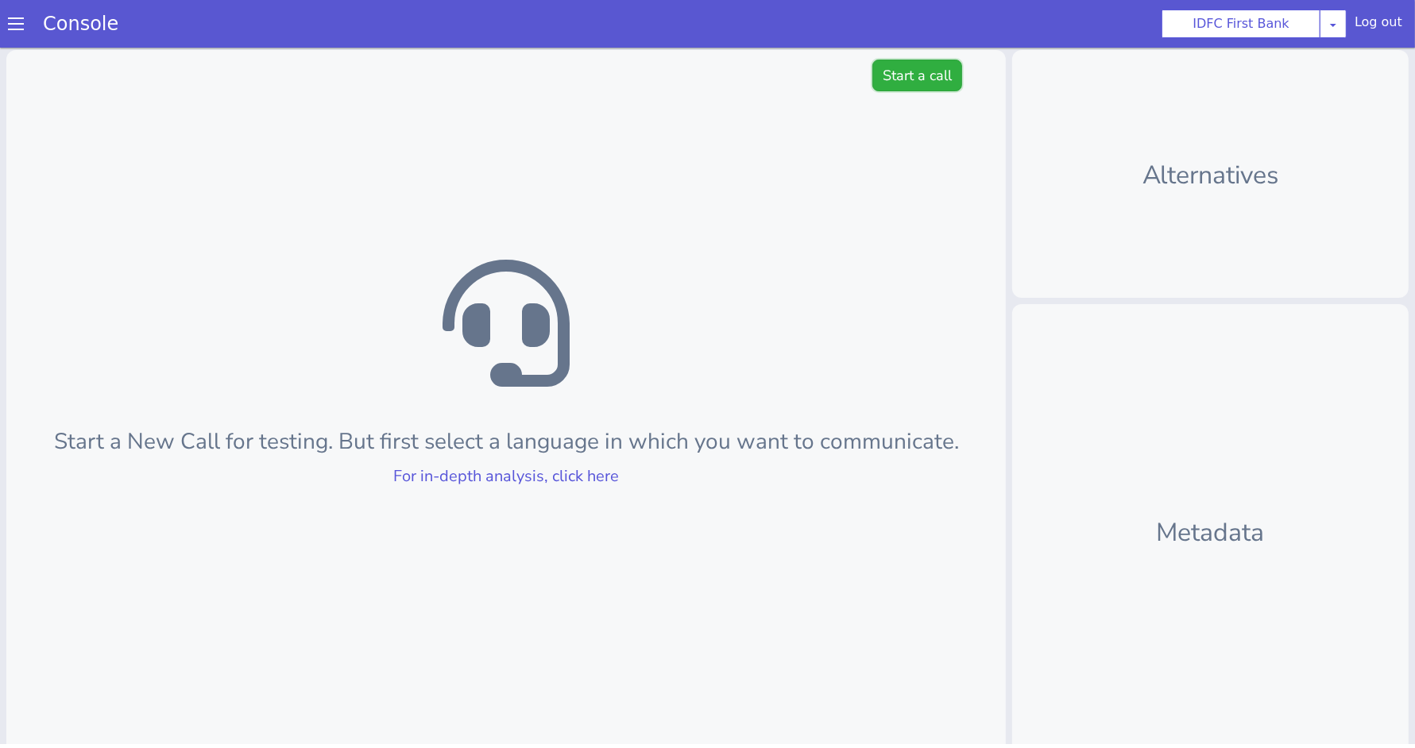
click at [903, 82] on button "Start a call" at bounding box center [917, 76] width 90 height 32
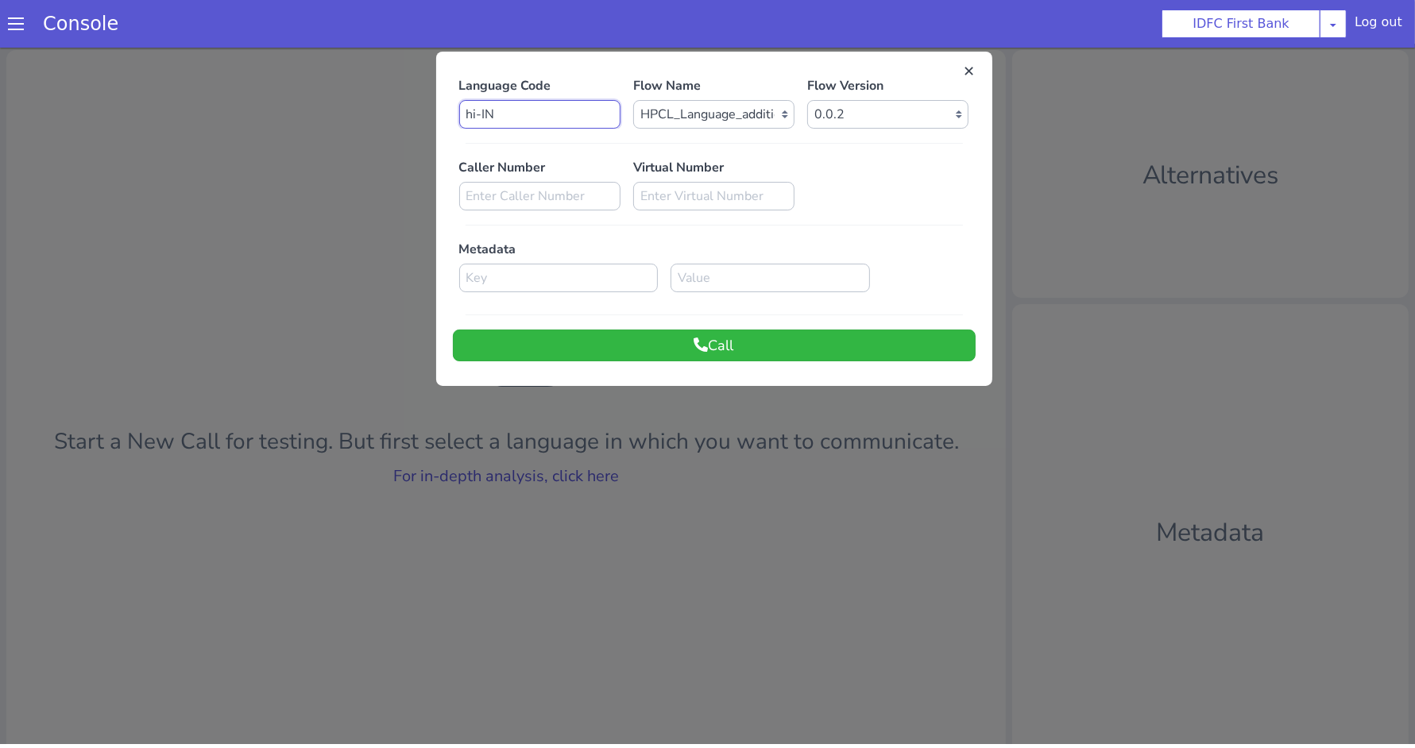
click at [564, 114] on input "hi-IN" at bounding box center [539, 114] width 161 height 29
type input "h"
type input "B"
click at [864, 109] on select "Select Version 0.0.2 0.0.1" at bounding box center [887, 114] width 161 height 29
click at [612, 363] on div "Language Code bn Flow Name Select Flow IDFC - MEL Flexi Rough work IDFC Test - …" at bounding box center [714, 219] width 556 height 319
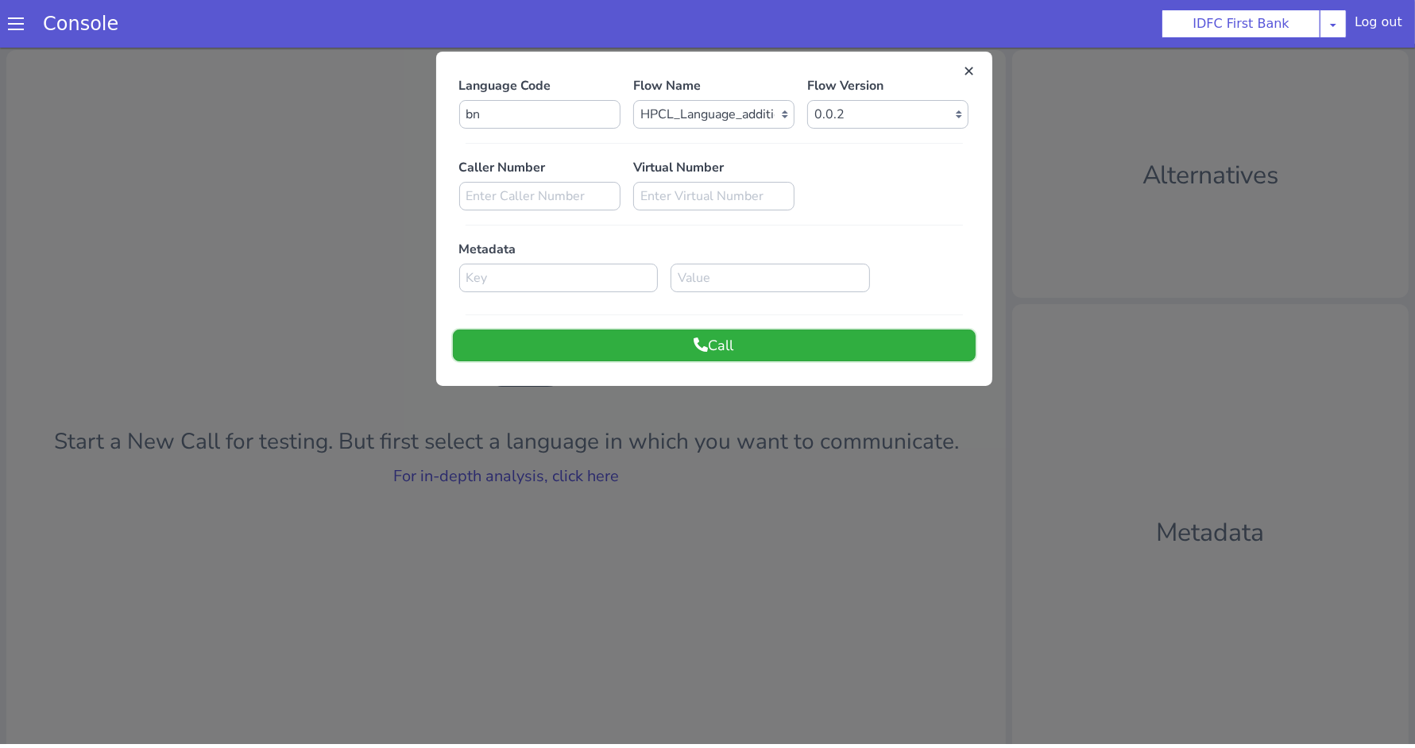
click at [647, 356] on button "Call" at bounding box center [714, 346] width 523 height 32
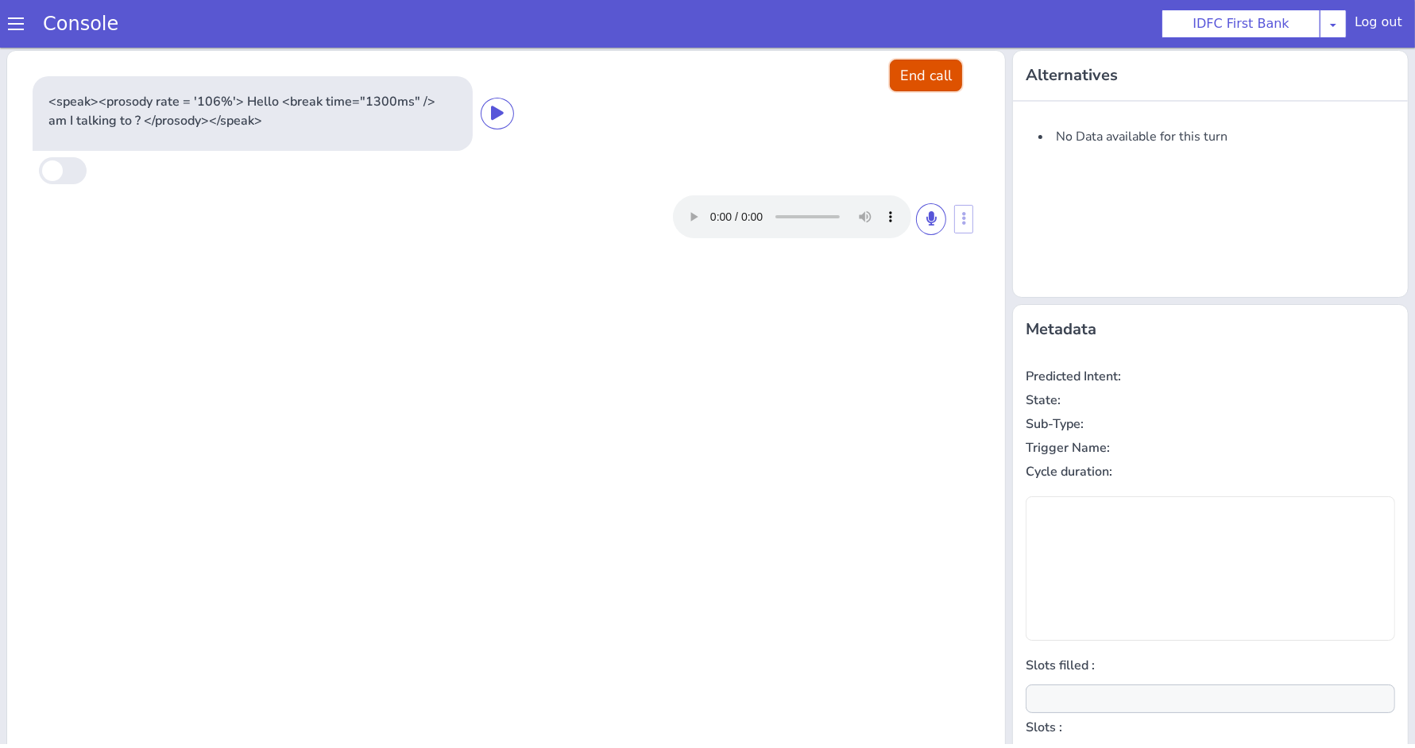
click at [890, 76] on button "End call" at bounding box center [926, 76] width 72 height 32
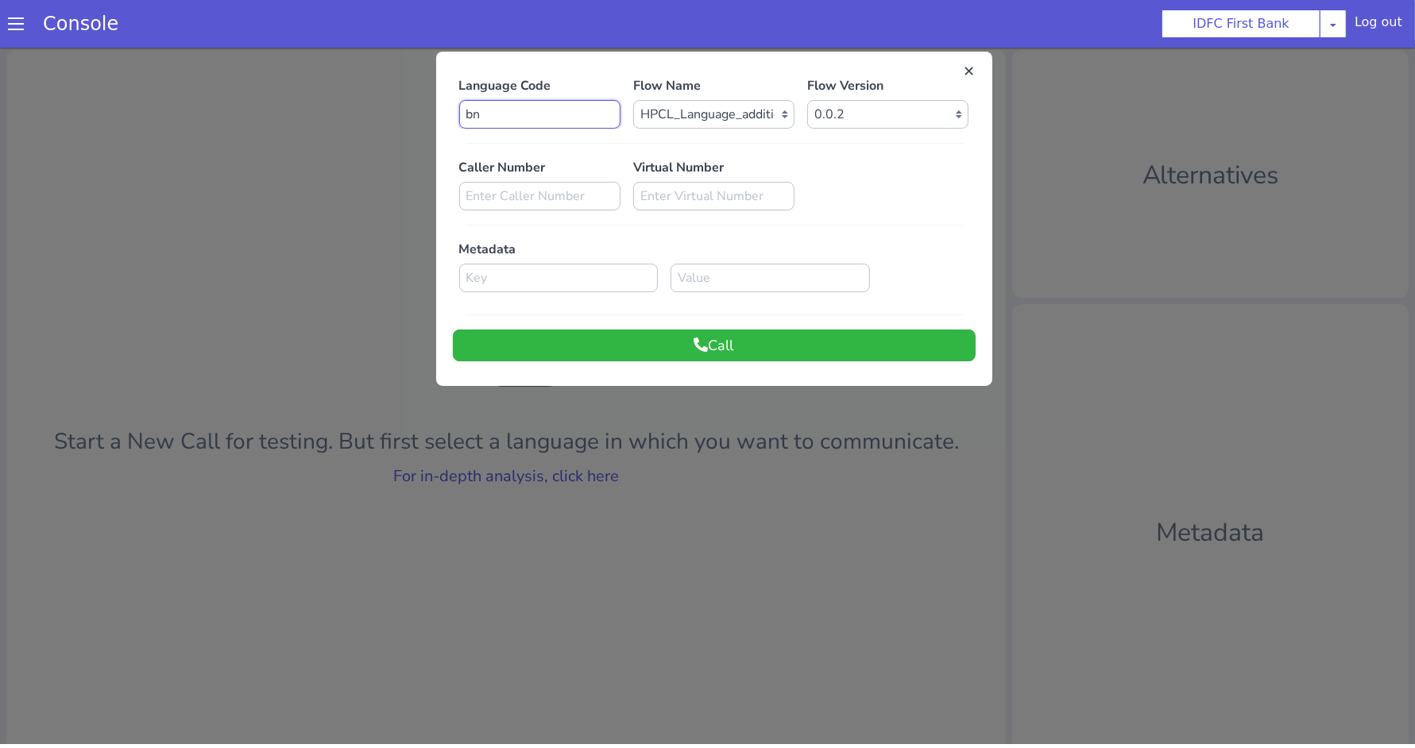
drag, startPoint x: 528, startPoint y: 114, endPoint x: 415, endPoint y: 114, distance: 113.6
click at [415, 114] on div "Language Code bn Flow Name Select Flow IDFC - MEL Flexi Rough work IDFC Test - …" at bounding box center [707, 428] width 1415 height 756
type input "hi"
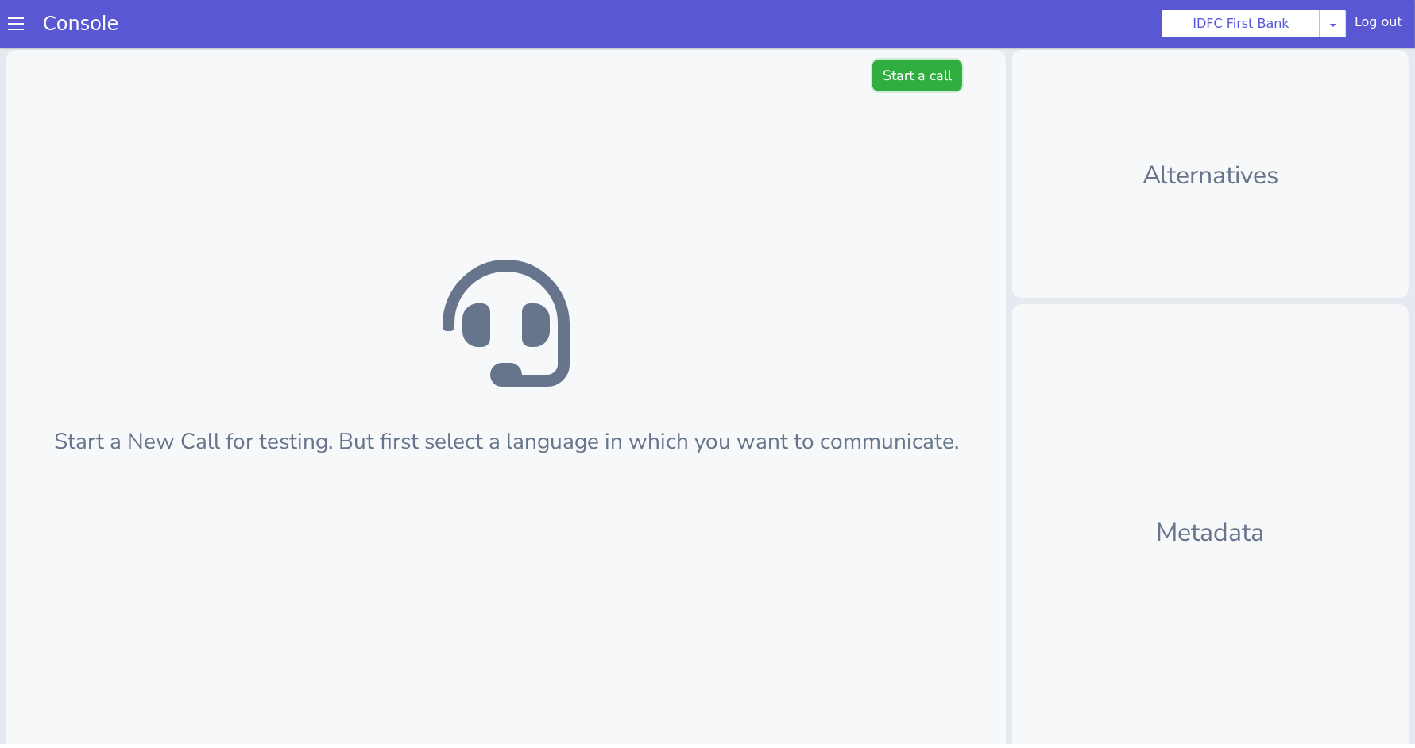
click at [895, 67] on button "Start a call" at bounding box center [917, 76] width 90 height 32
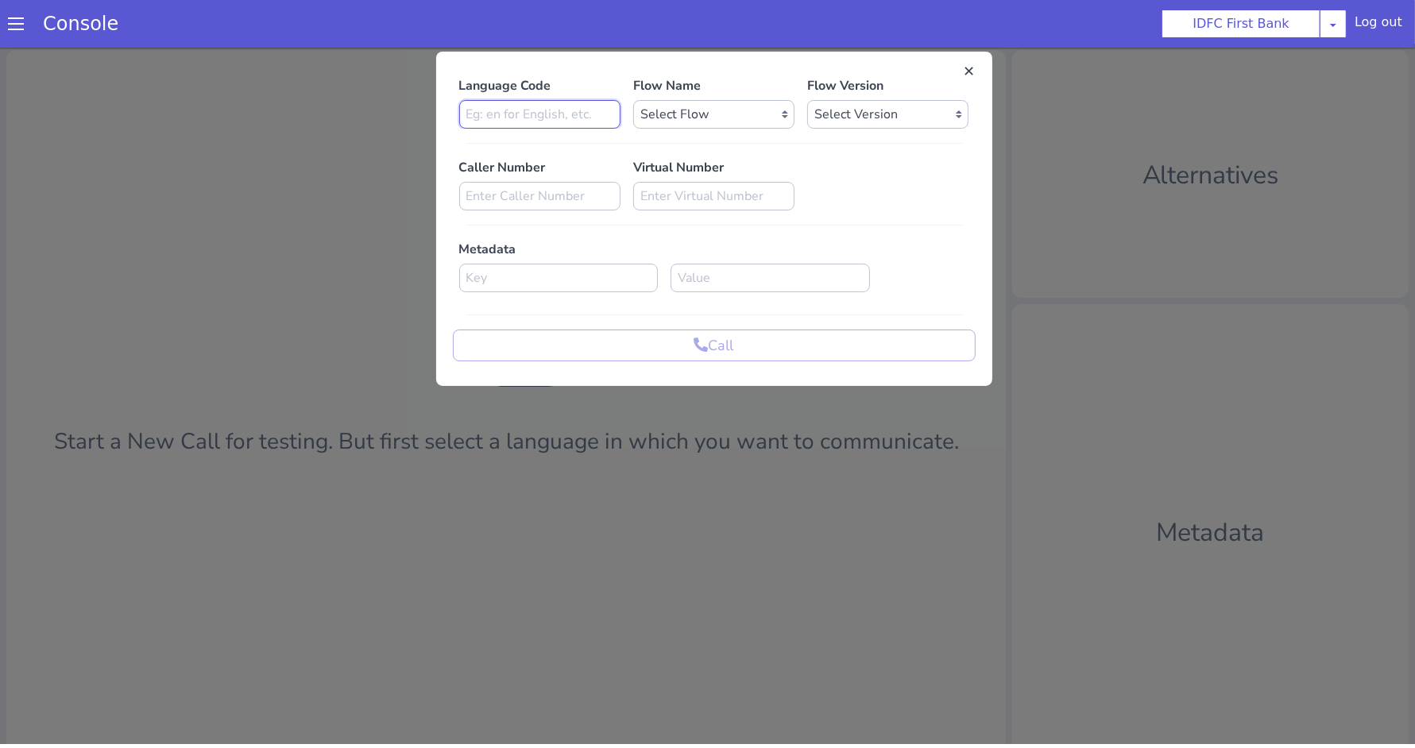
click at [553, 116] on input at bounding box center [539, 114] width 161 height 29
click at [706, 106] on select "Select Flow IDFC - [PERSON_NAME] Flexi Rough work IDFC Test - English SA Fundin…" at bounding box center [713, 114] width 161 height 29
select select "566b283c-a9a8-46c0-9d9d-faf55f935776"
click at [571, 100] on input at bounding box center [539, 114] width 161 height 29
type input "bn"
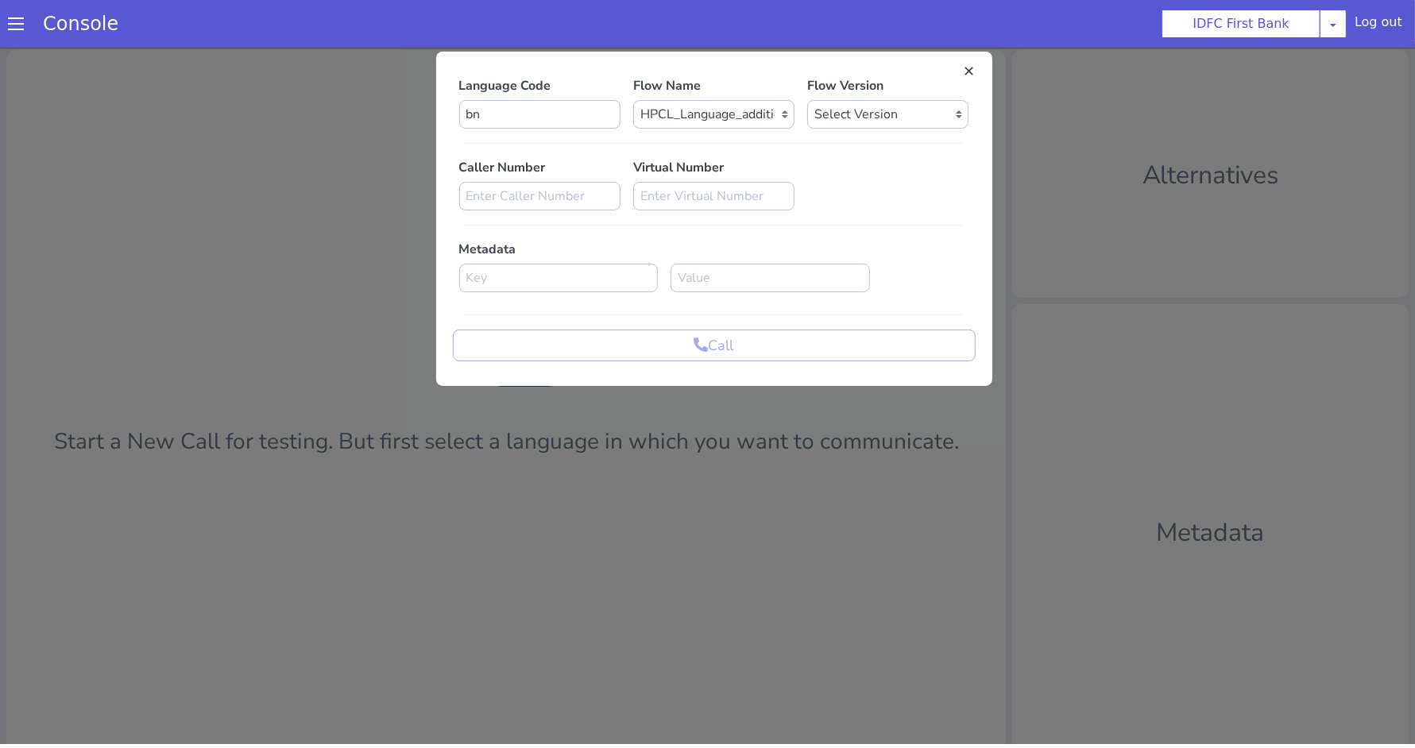
click at [865, 98] on div "Flow Version Select Version 0.0.2 0.0.1" at bounding box center [888, 102] width 174 height 52
click at [848, 106] on select "Select Version 0.0.2 0.0.1" at bounding box center [887, 114] width 161 height 29
select select "0.0.2"
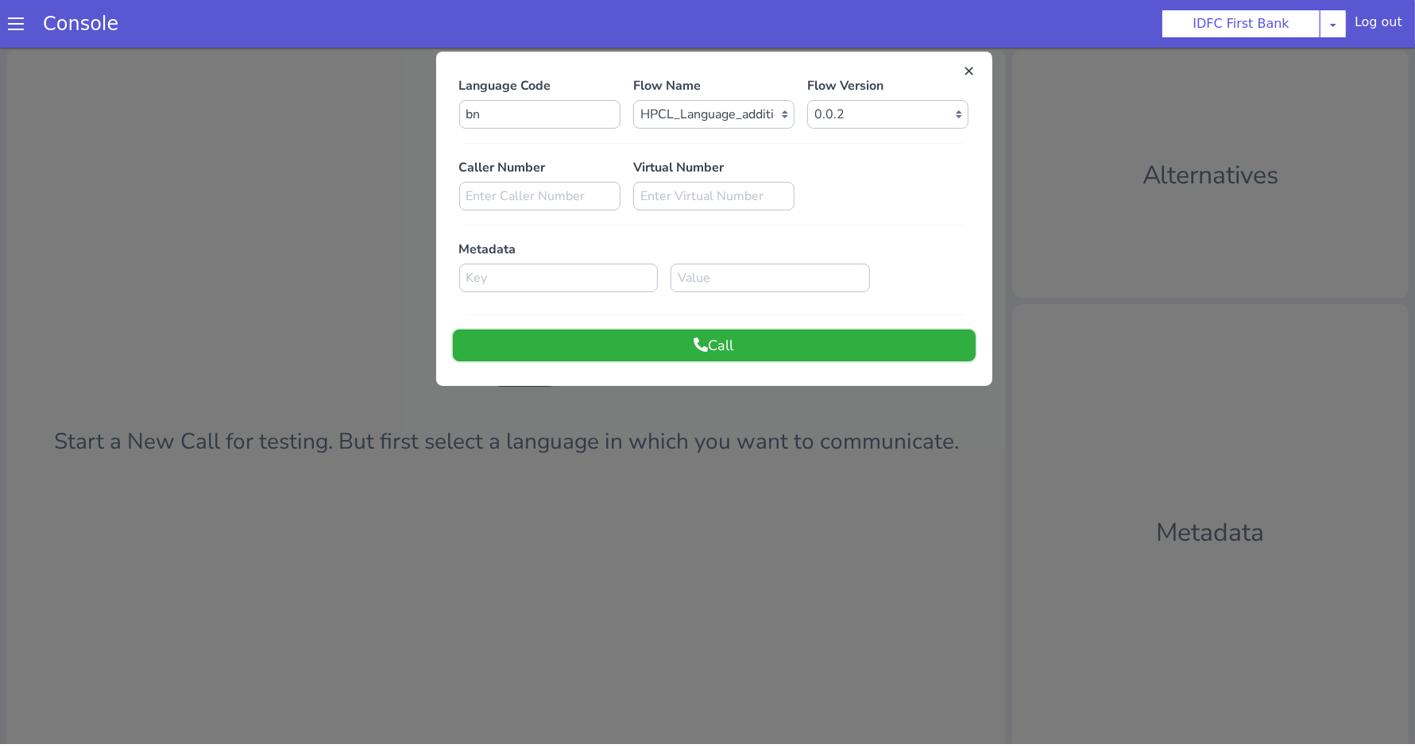
click at [677, 348] on button "Call" at bounding box center [714, 346] width 523 height 32
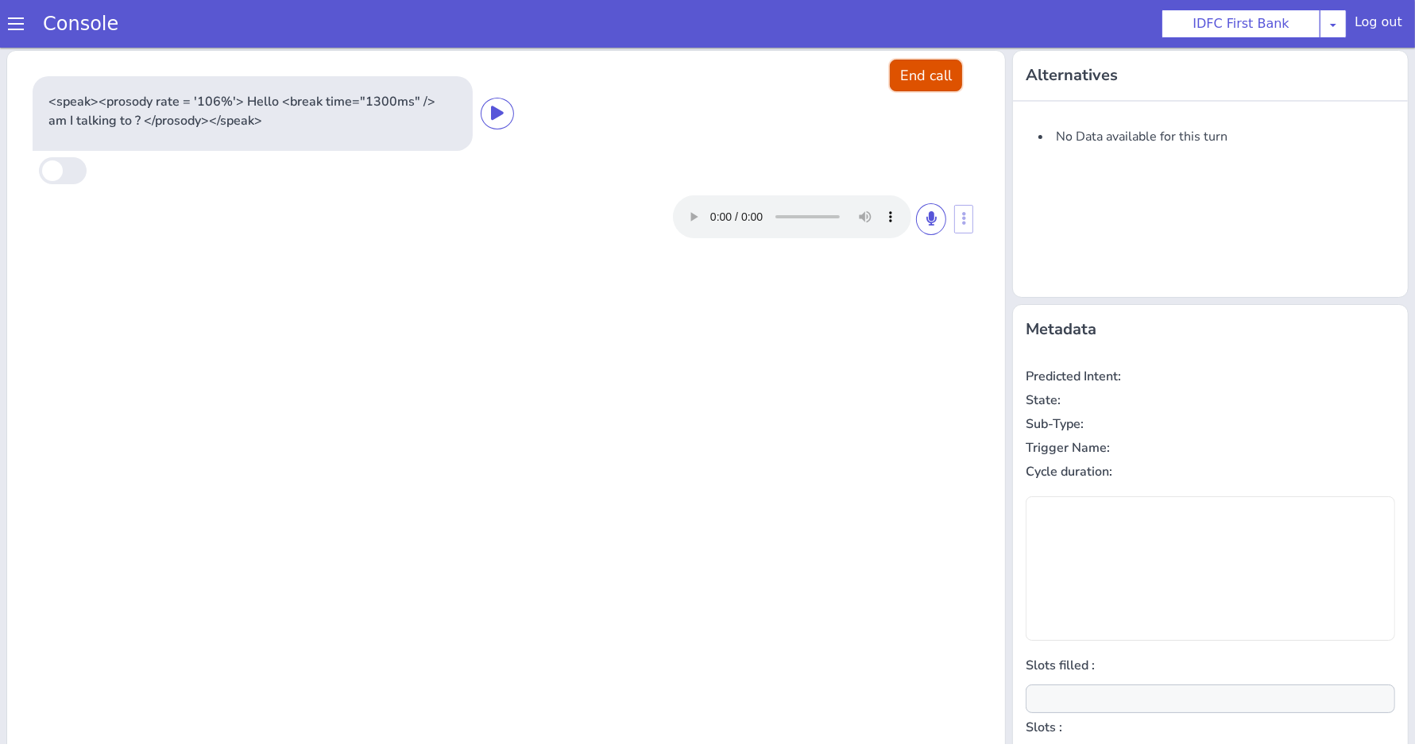
click at [915, 81] on button "End call" at bounding box center [926, 76] width 72 height 32
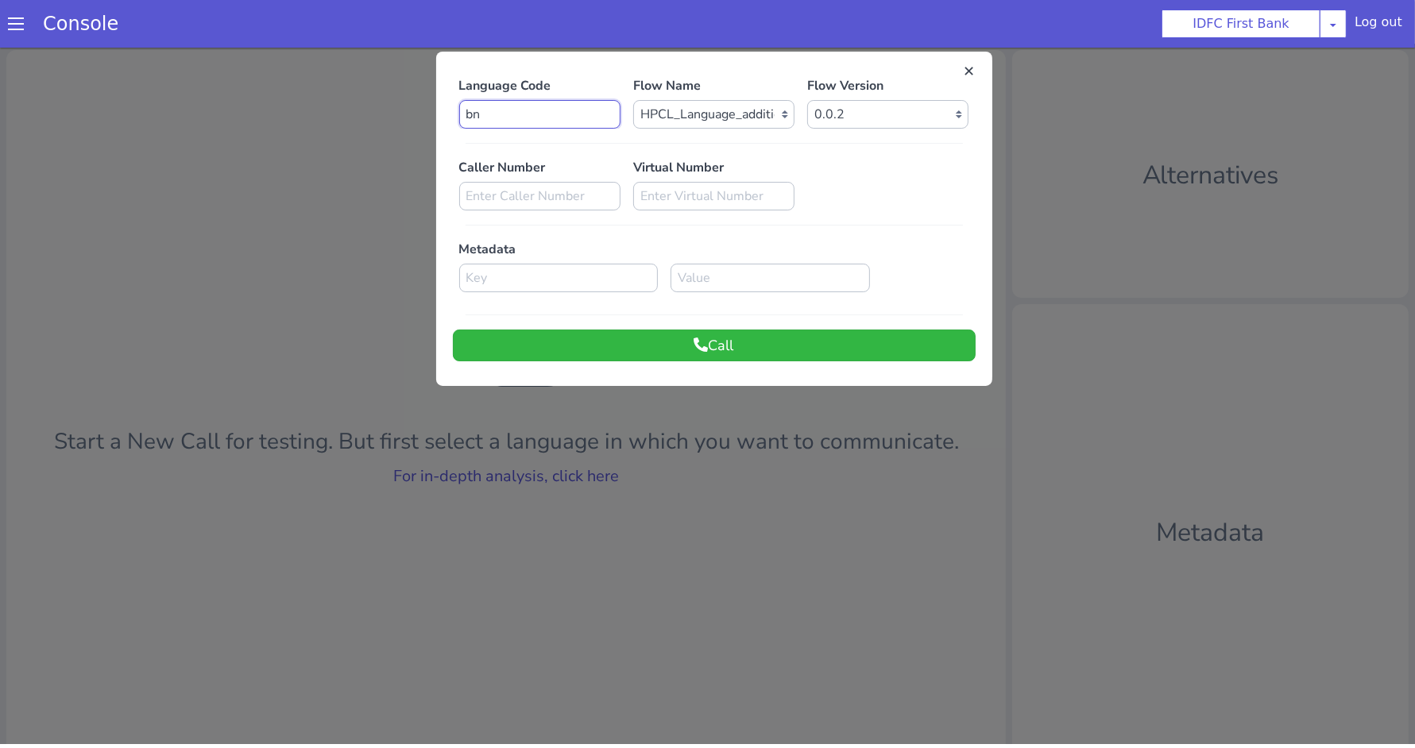
drag, startPoint x: 529, startPoint y: 114, endPoint x: 410, endPoint y: 114, distance: 119.1
click at [410, 114] on div "Language Code bn Flow Name Select Flow IDFC - MEL Flexi Rough work IDFC Test - …" at bounding box center [707, 428] width 1415 height 756
type input "j"
type input "hi"
click at [591, 346] on button "Call" at bounding box center [714, 346] width 523 height 32
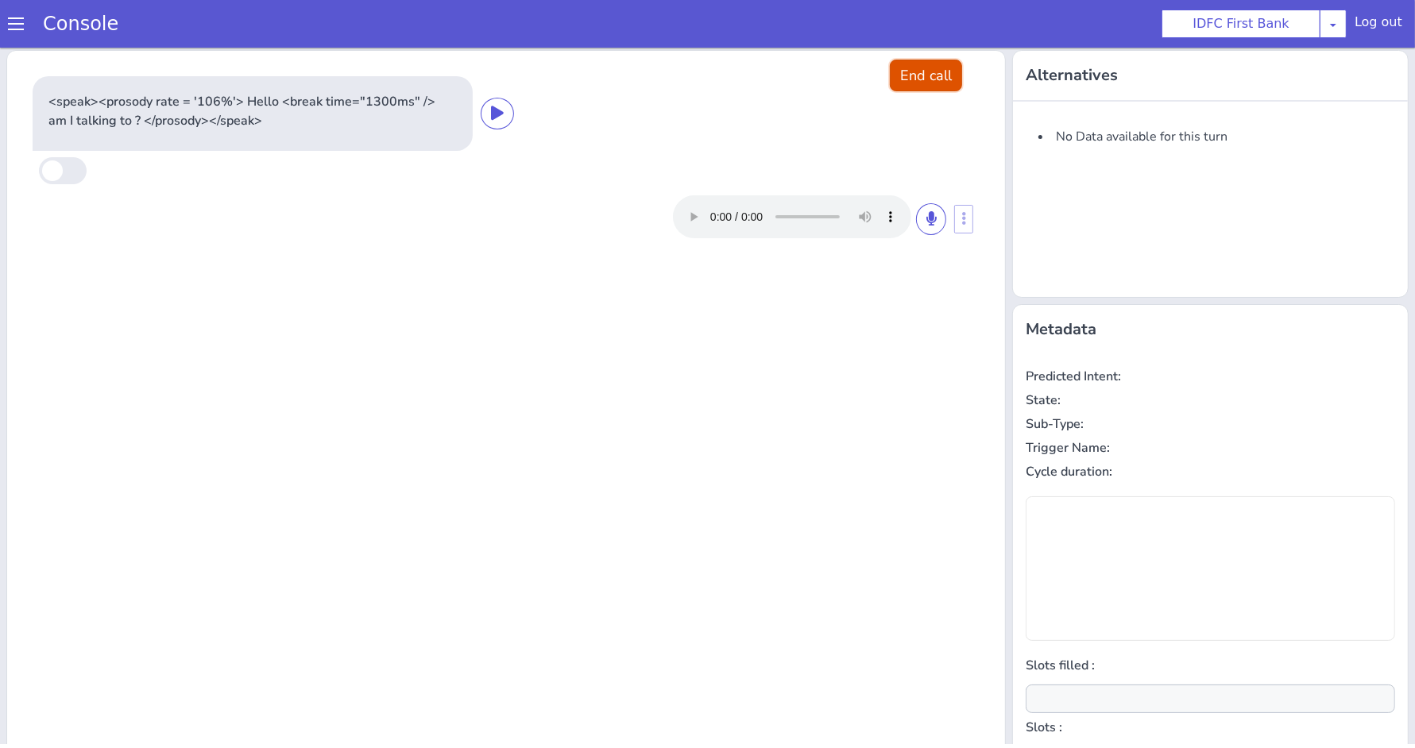
click at [913, 83] on button "End call" at bounding box center [926, 76] width 72 height 32
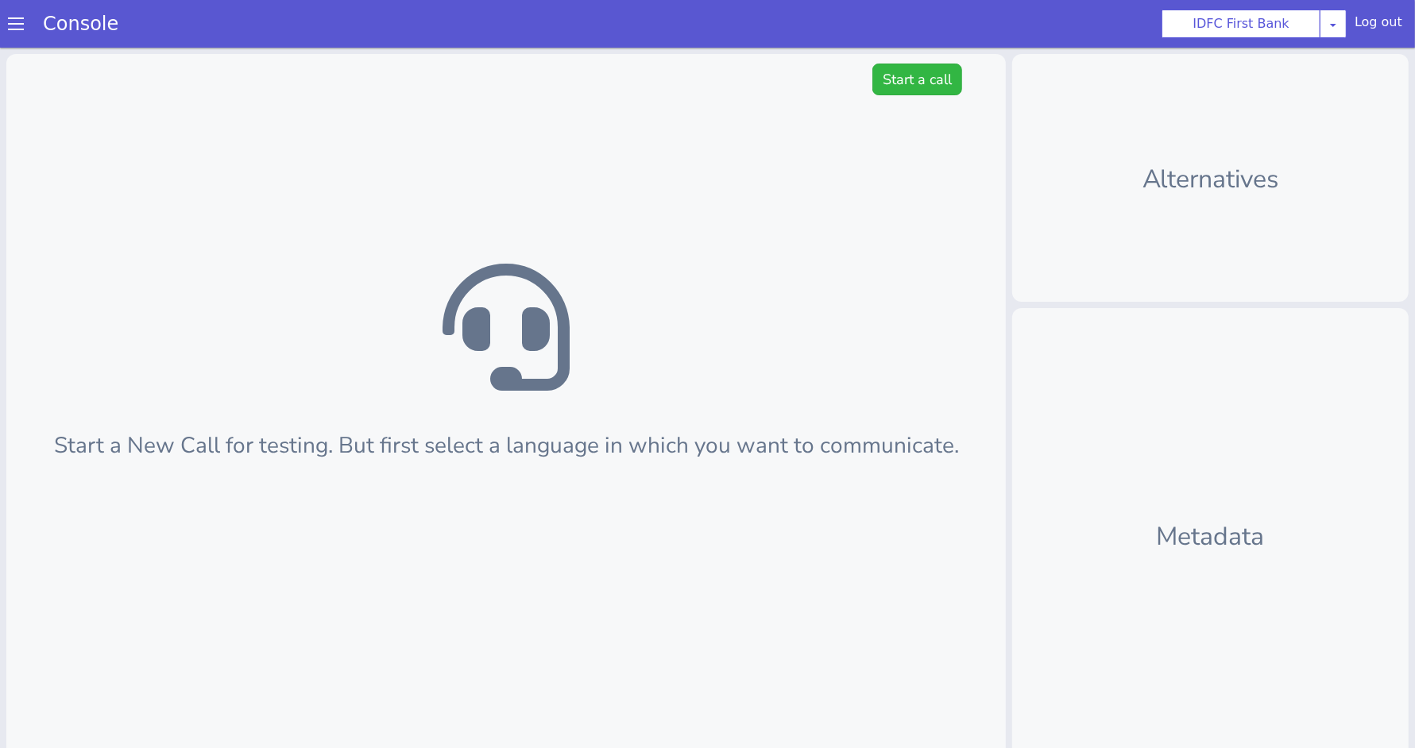
scroll to position [4, 0]
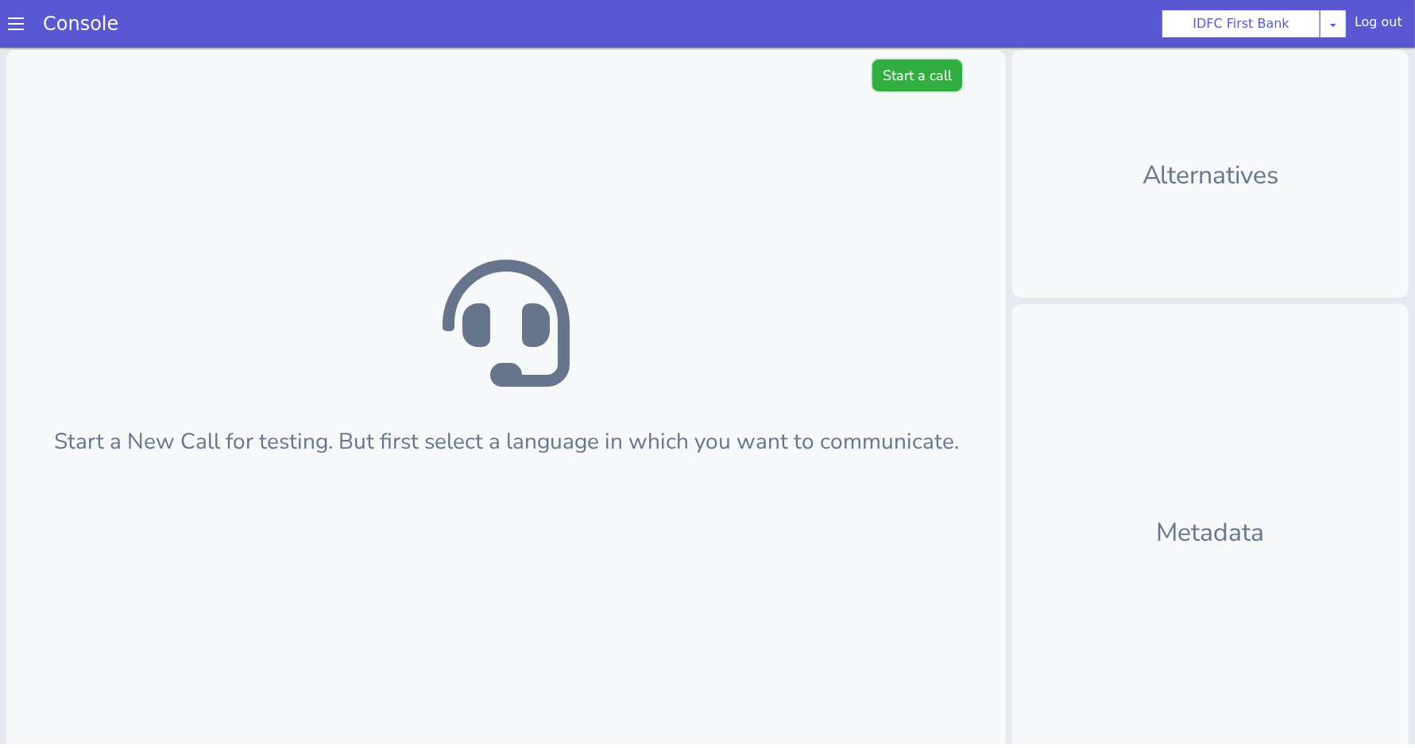
click at [900, 80] on button "Start a call" at bounding box center [917, 76] width 90 height 32
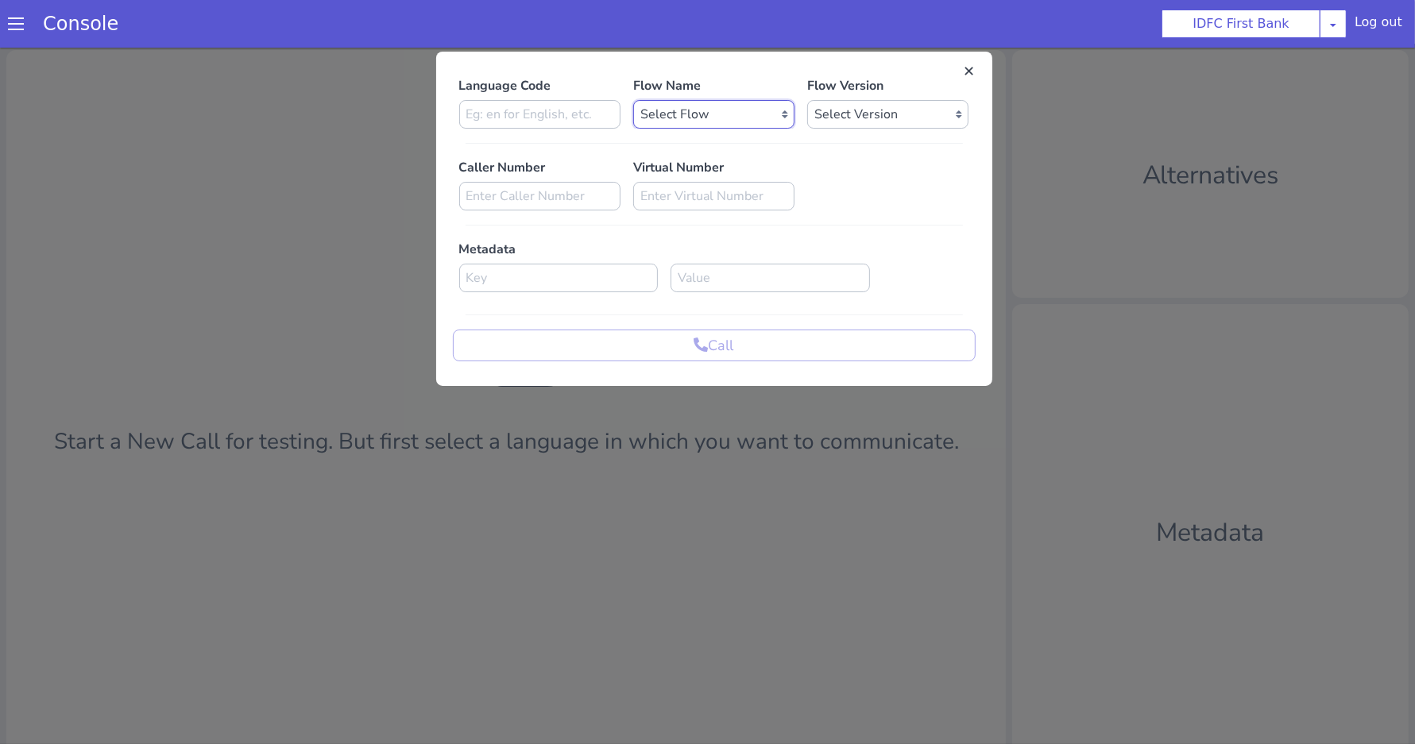
click at [685, 115] on select "Select Flow IDFC - [PERSON_NAME] Flexi Rough work IDFC Test - English SA Fundin…" at bounding box center [713, 114] width 161 height 29
select select "566b283c-a9a8-46c0-9d9d-faf55f935776"
click at [562, 113] on input at bounding box center [539, 114] width 161 height 29
type input "bn"
click at [832, 115] on select "Select Version 0.0.2 0.0.1" at bounding box center [887, 114] width 161 height 29
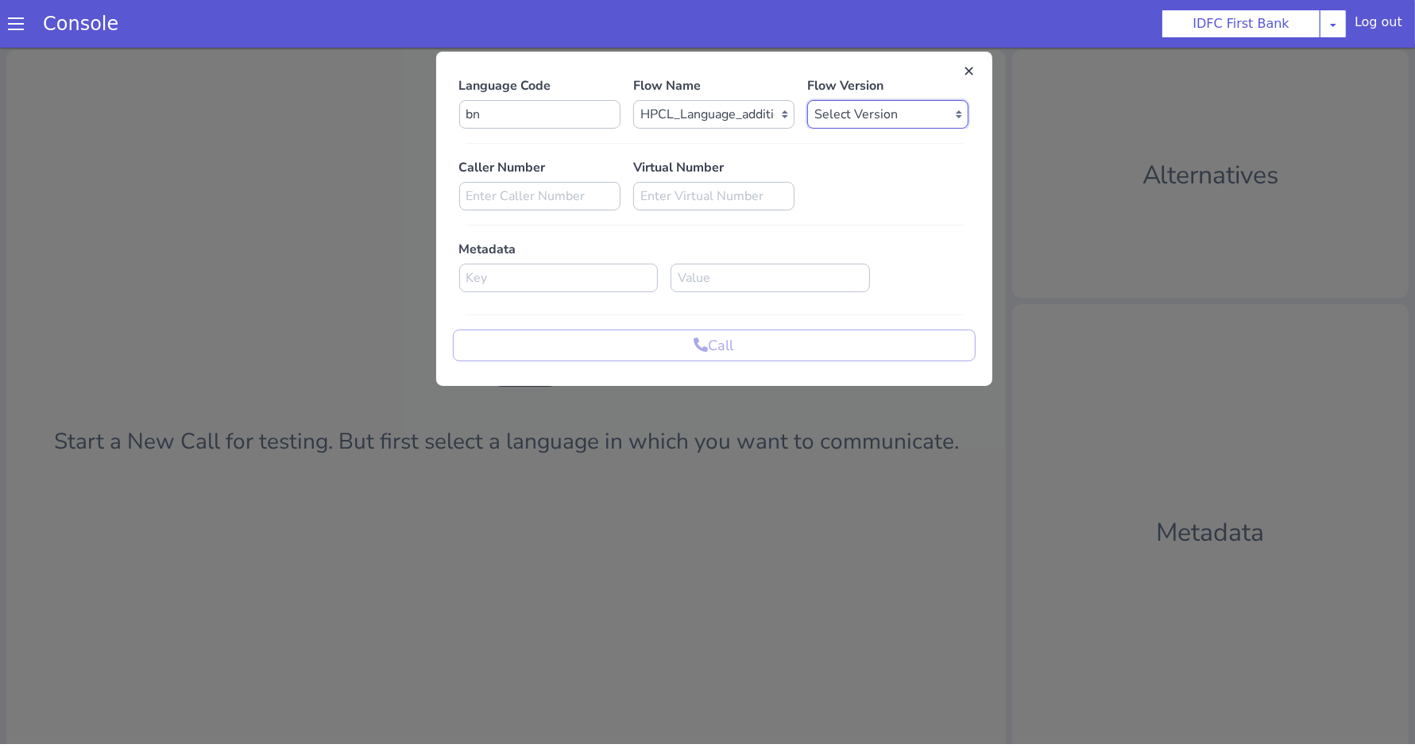
select select "0.0.2"
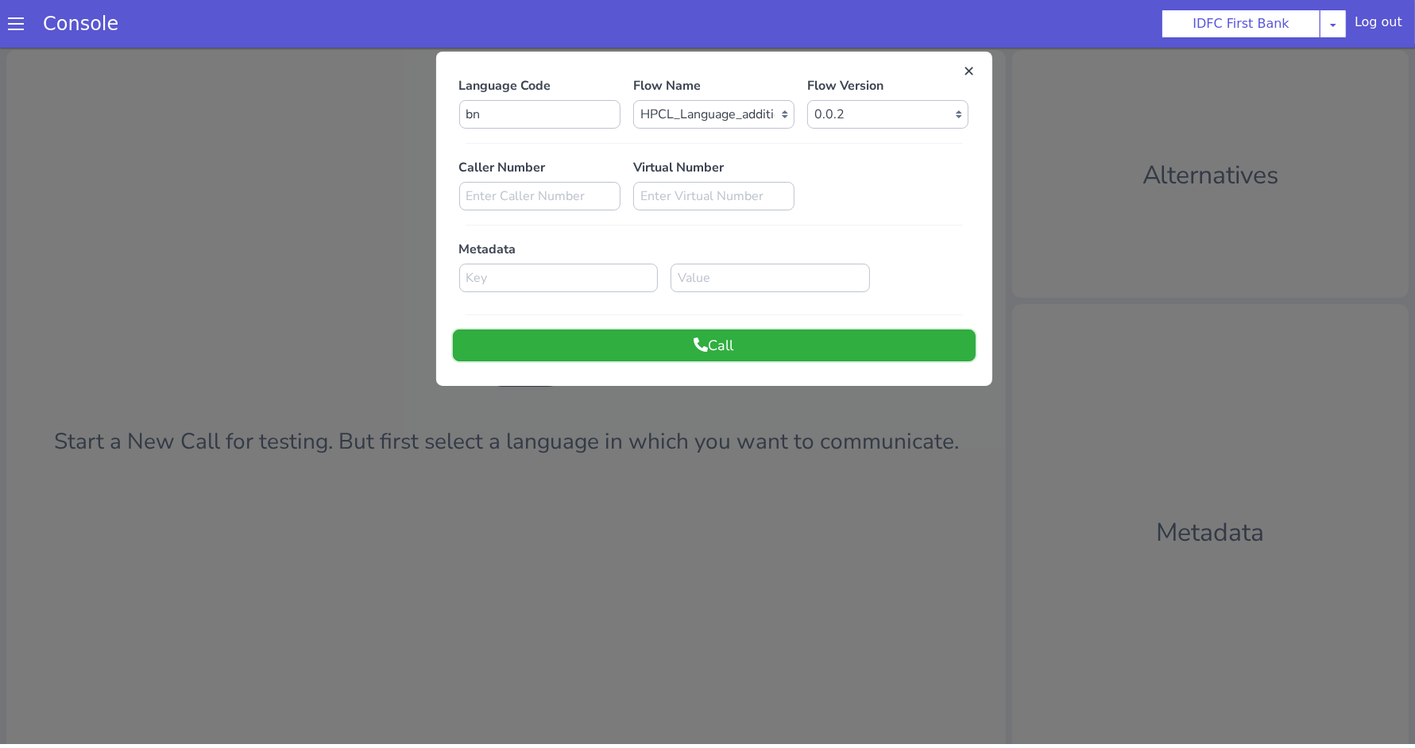
click at [720, 341] on button "Call" at bounding box center [714, 346] width 523 height 32
